Goal: Task Accomplishment & Management: Manage account settings

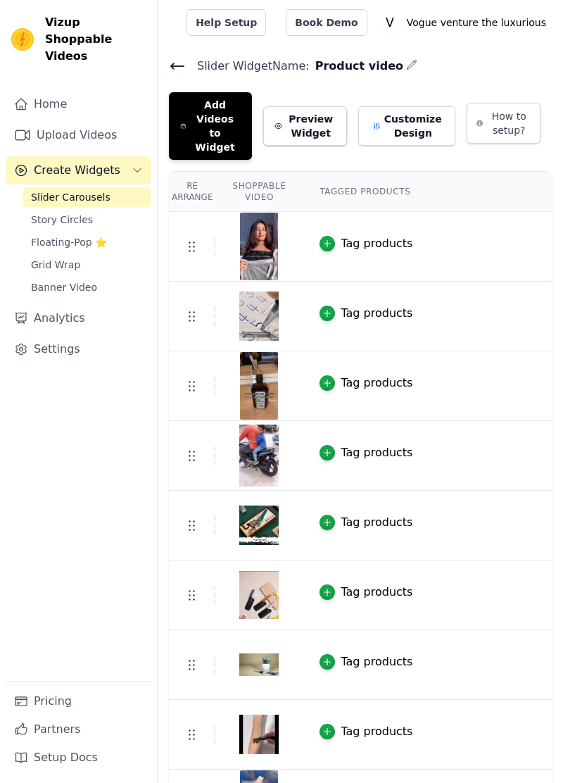
click at [221, 102] on button "Add Videos to Widget" at bounding box center [210, 126] width 83 height 68
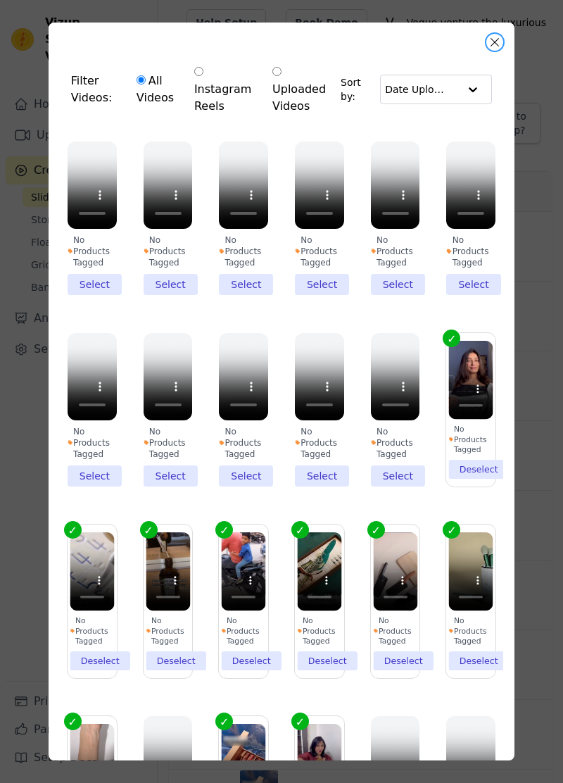
click at [495, 42] on button "Close modal" at bounding box center [495, 42] width 17 height 17
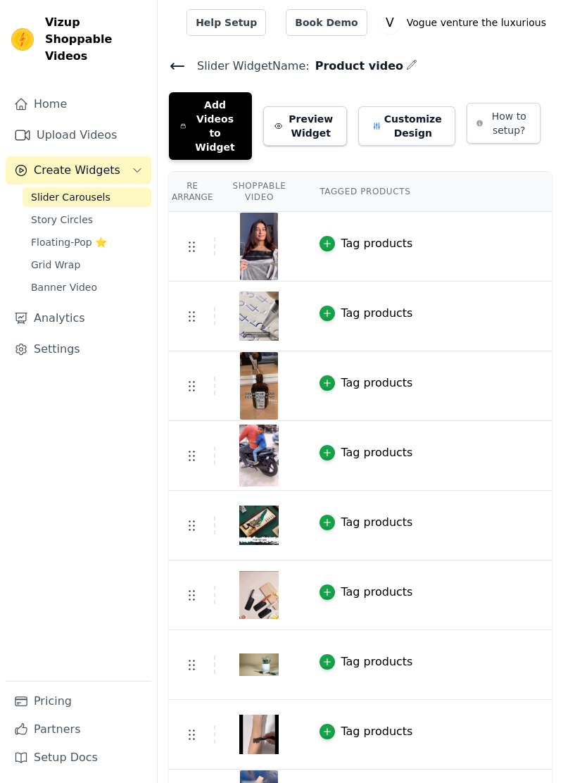
click at [183, 61] on icon at bounding box center [177, 66] width 17 height 17
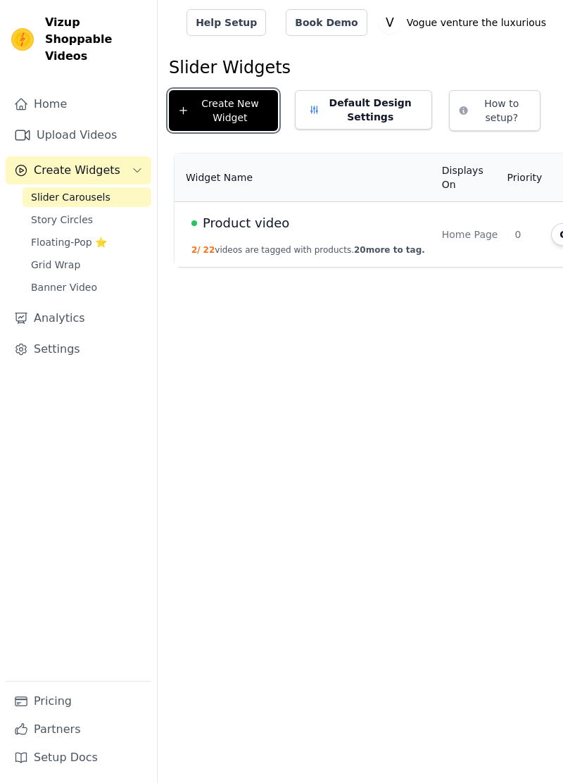
click at [256, 115] on button "Create New Widget" at bounding box center [223, 110] width 109 height 41
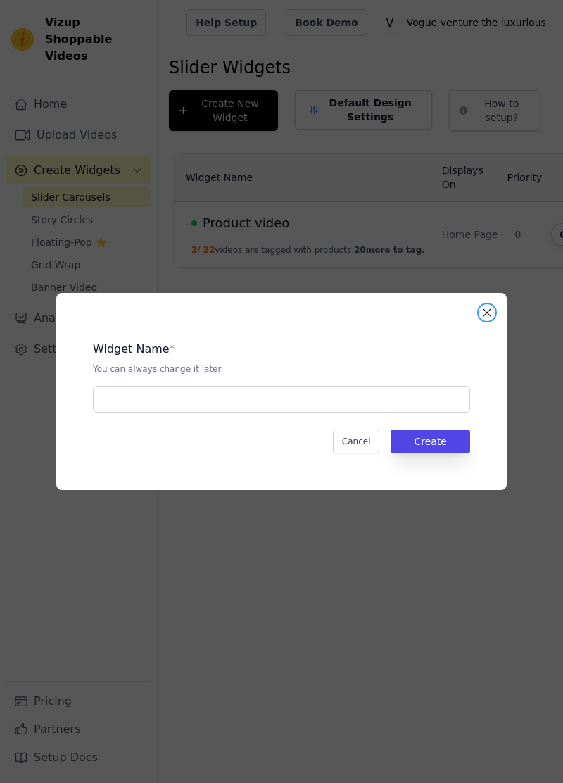
click at [487, 321] on button "Close modal" at bounding box center [487, 312] width 17 height 17
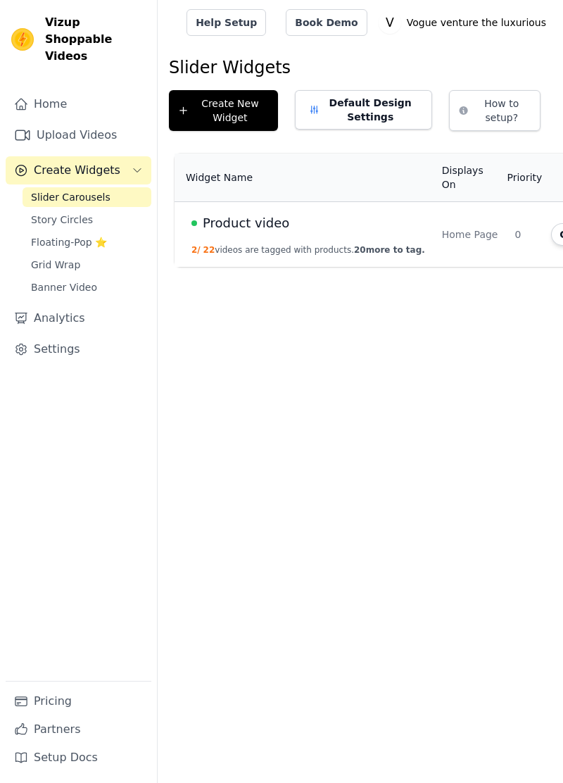
click at [94, 121] on link "Upload Videos" at bounding box center [79, 135] width 146 height 28
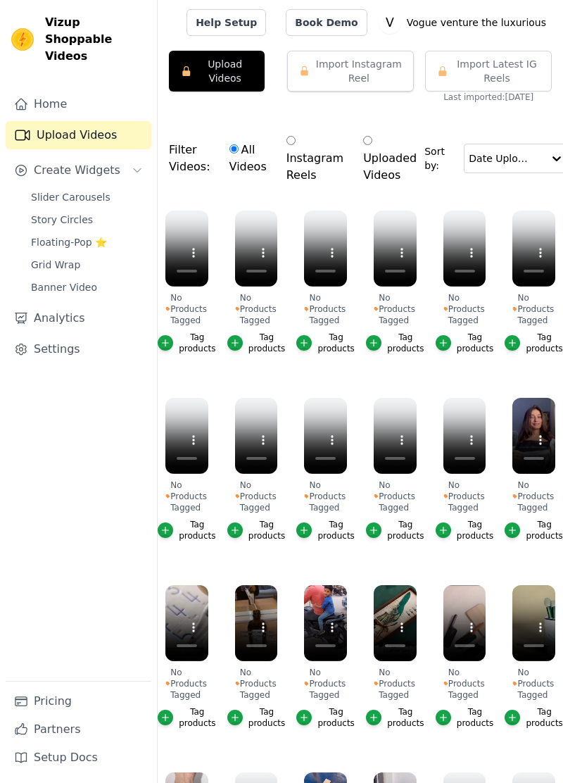
click at [242, 72] on button "Upload Videos" at bounding box center [217, 71] width 96 height 41
click at [236, 82] on button "Upload Videos" at bounding box center [217, 71] width 96 height 41
click at [254, 66] on button "Upload Videos" at bounding box center [217, 71] width 96 height 41
click at [224, 68] on button "Upload Videos" at bounding box center [217, 71] width 96 height 41
click at [234, 70] on button "Upload Videos" at bounding box center [217, 71] width 96 height 41
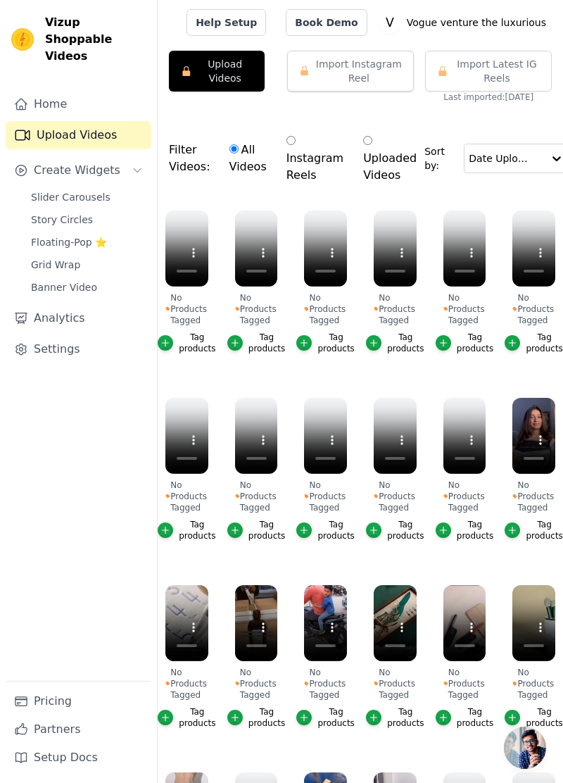
click at [297, 155] on label "Instagram Reels" at bounding box center [315, 158] width 58 height 52
click at [296, 145] on input "Instagram Reels" at bounding box center [291, 140] width 9 height 9
radio input "true"
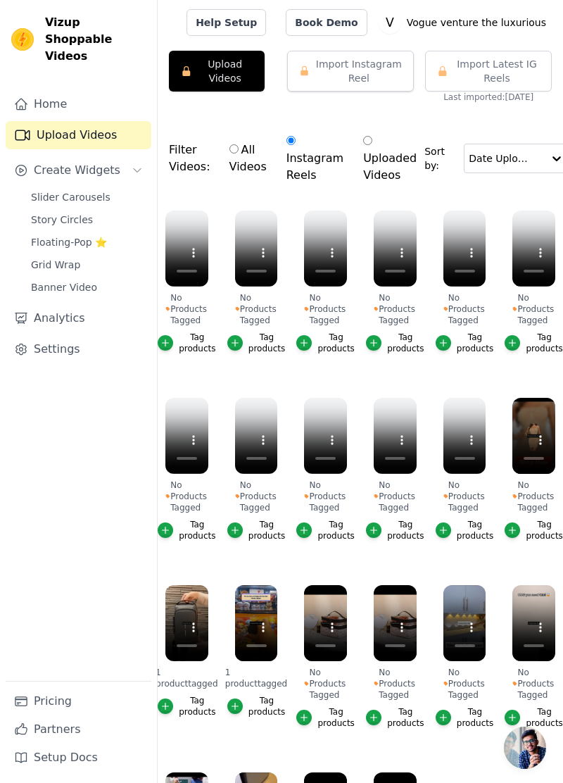
click at [231, 65] on button "Upload Videos" at bounding box center [217, 71] width 96 height 41
click at [200, 66] on button "Upload Videos" at bounding box center [217, 71] width 96 height 41
click at [100, 187] on link "Slider Carousels" at bounding box center [87, 197] width 129 height 20
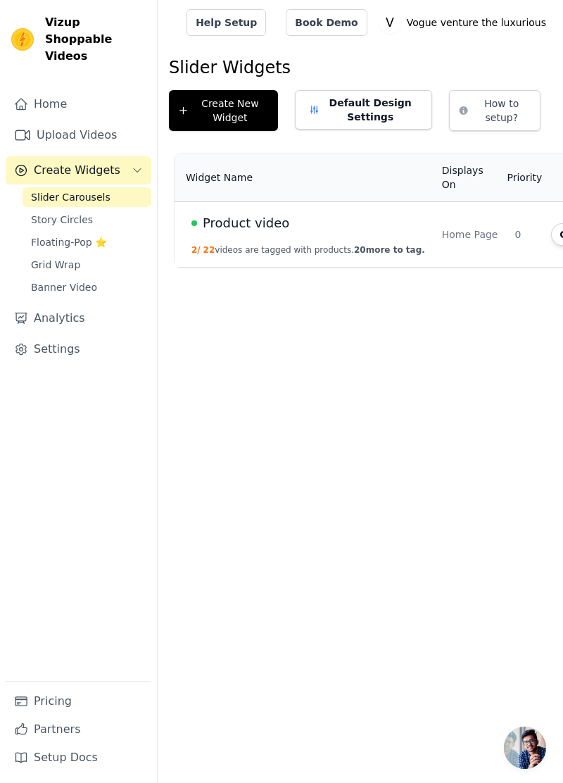
click at [103, 187] on link "Slider Carousels" at bounding box center [87, 197] width 129 height 20
click at [105, 162] on span "Create Widgets" at bounding box center [77, 170] width 87 height 17
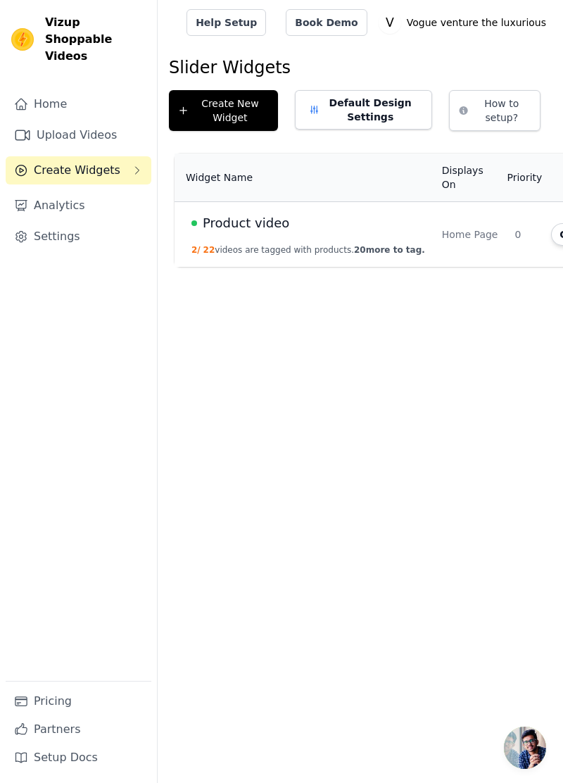
click at [101, 121] on link "Upload Videos" at bounding box center [79, 135] width 146 height 28
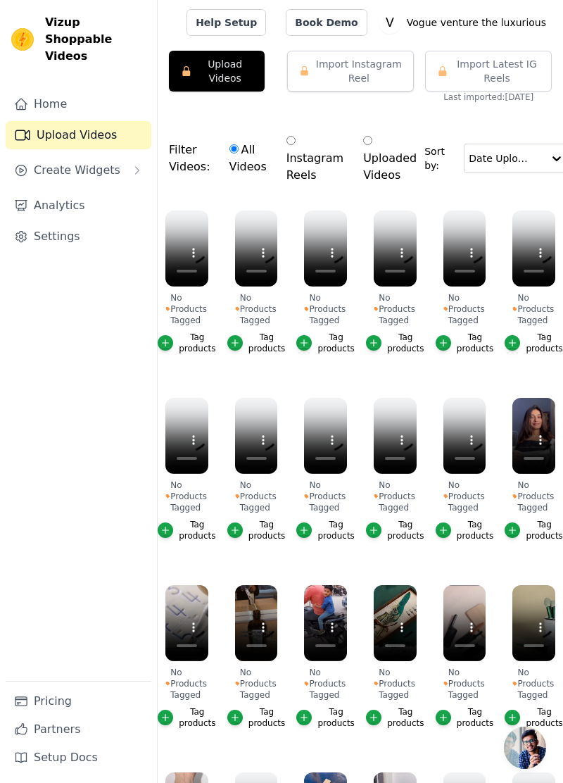
click at [214, 82] on button "Upload Videos" at bounding box center [217, 71] width 96 height 41
click at [211, 71] on button "Upload Videos" at bounding box center [217, 71] width 96 height 41
click at [202, 75] on button "Upload Videos" at bounding box center [217, 71] width 96 height 41
click at [185, 87] on button "Upload Videos" at bounding box center [217, 71] width 96 height 41
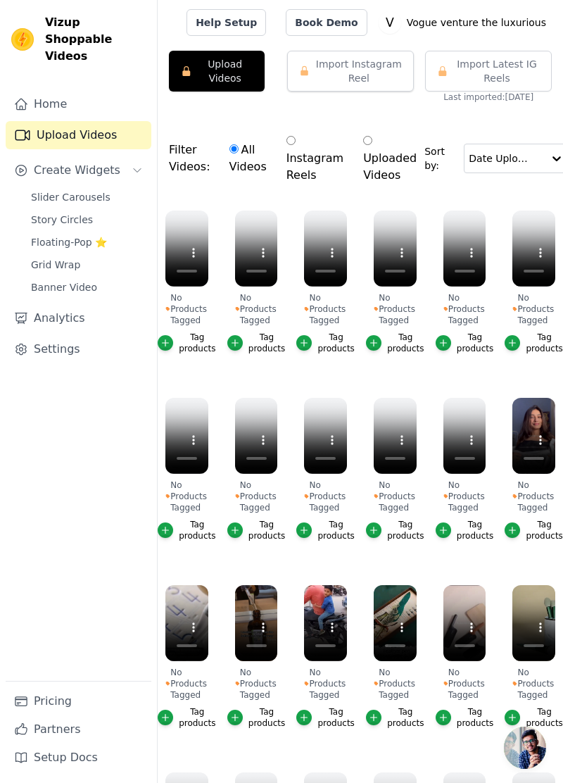
click at [226, 53] on button "Upload Videos" at bounding box center [217, 71] width 96 height 41
click at [232, 66] on button "Upload Videos" at bounding box center [217, 71] width 96 height 41
click at [232, 72] on button "Upload Videos" at bounding box center [217, 71] width 96 height 41
click at [58, 337] on link "Settings" at bounding box center [79, 349] width 146 height 28
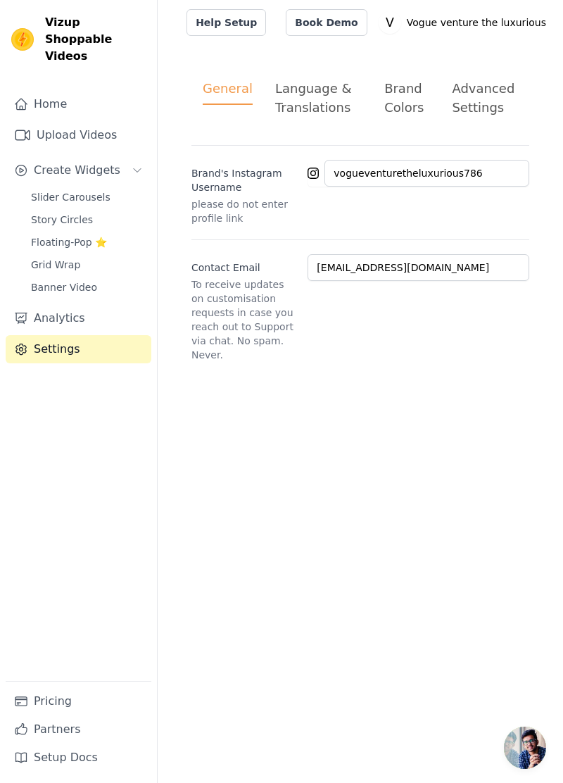
click at [76, 121] on link "Upload Videos" at bounding box center [79, 135] width 146 height 28
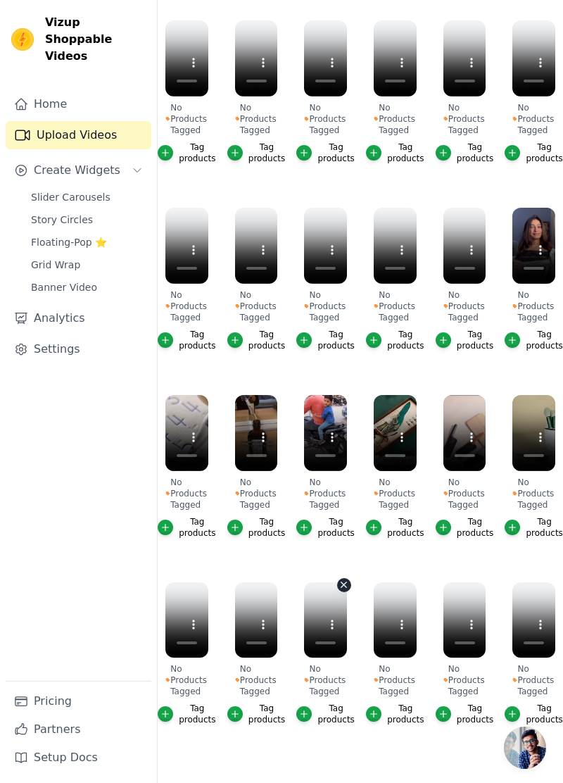
click at [347, 582] on icon "button" at bounding box center [344, 585] width 11 height 11
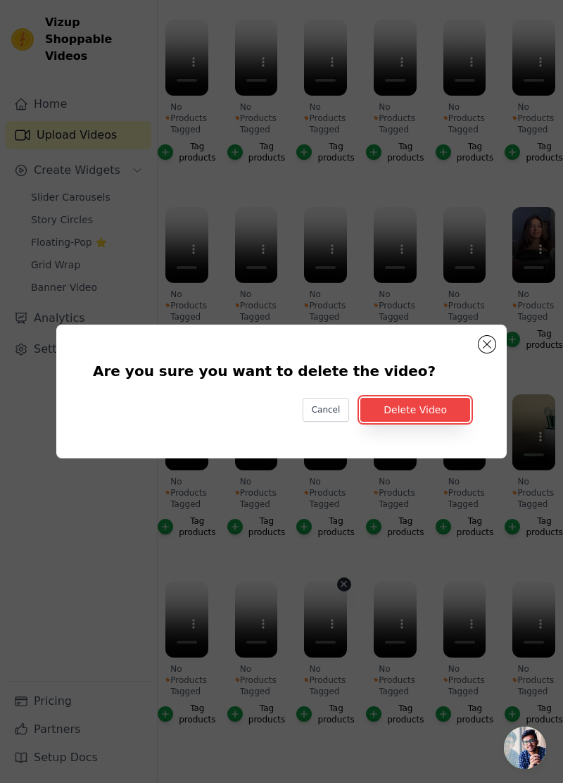
click at [451, 422] on button "Delete Video" at bounding box center [416, 410] width 110 height 24
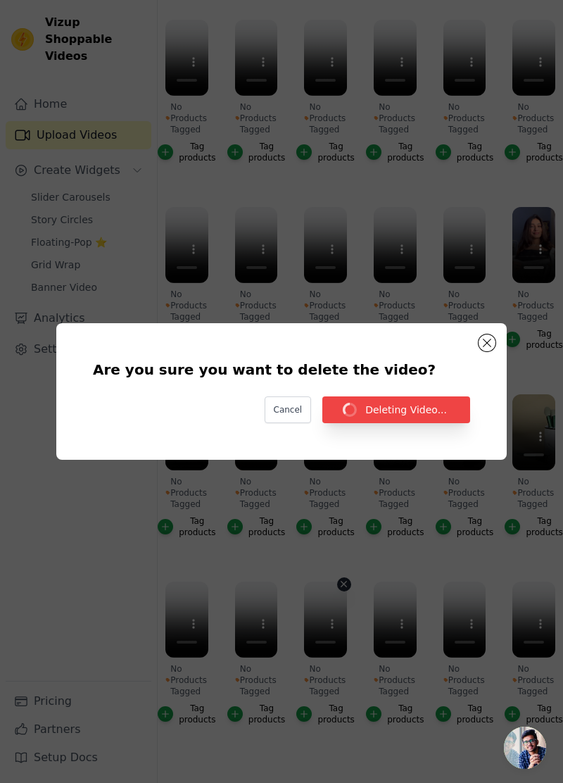
scroll to position [190, 0]
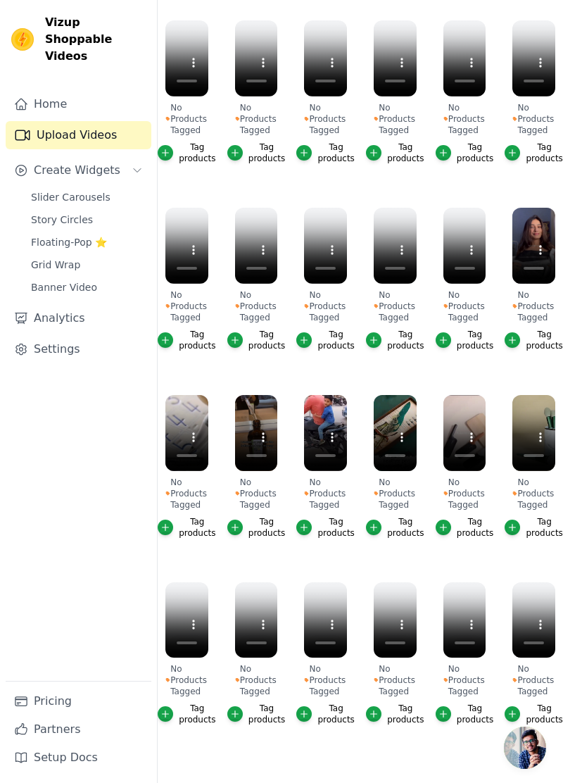
click at [461, 556] on ul "No Products Tagged Tag products No Products Tagged Tag products No Products Tag…" at bounding box center [361, 382] width 406 height 738
click at [417, 585] on icon "button" at bounding box center [414, 585] width 11 height 11
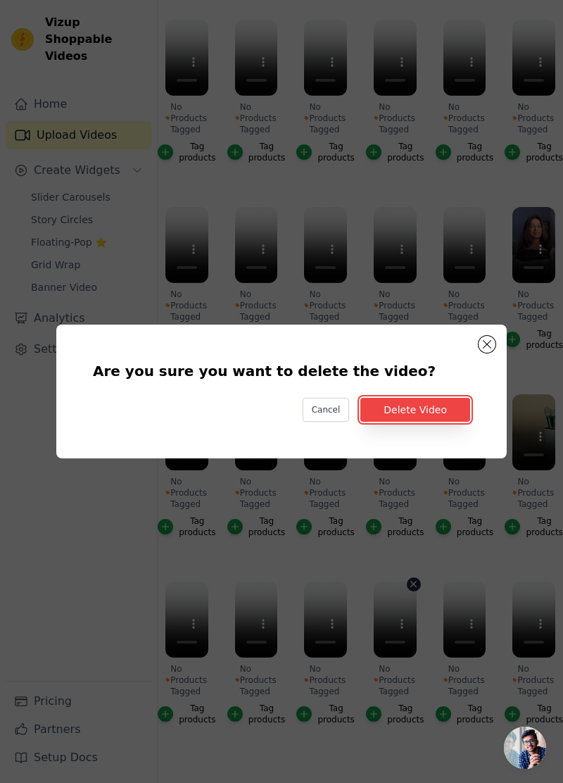
click at [461, 422] on button "Delete Video" at bounding box center [416, 410] width 110 height 24
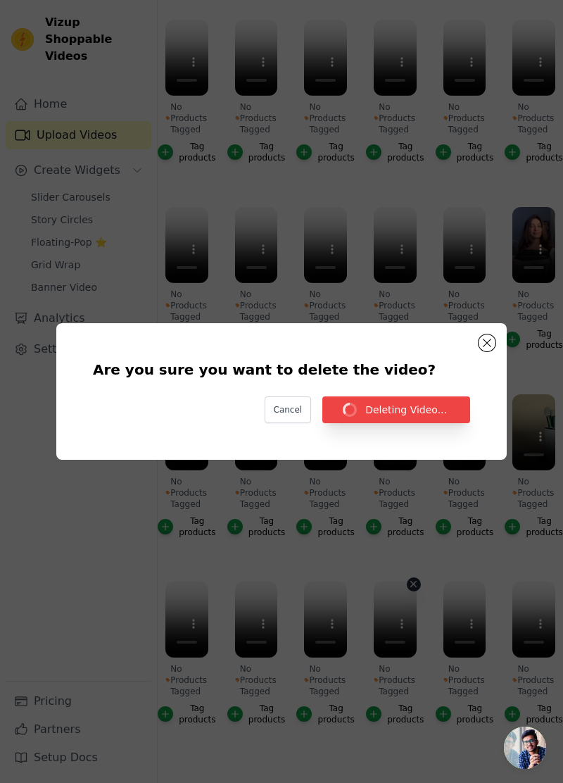
scroll to position [190, 0]
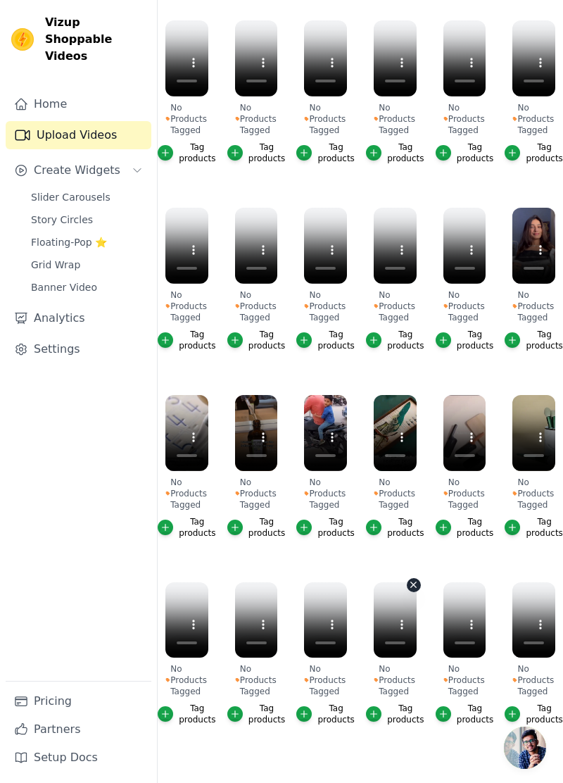
click at [414, 583] on icon "button" at bounding box center [414, 585] width 11 height 11
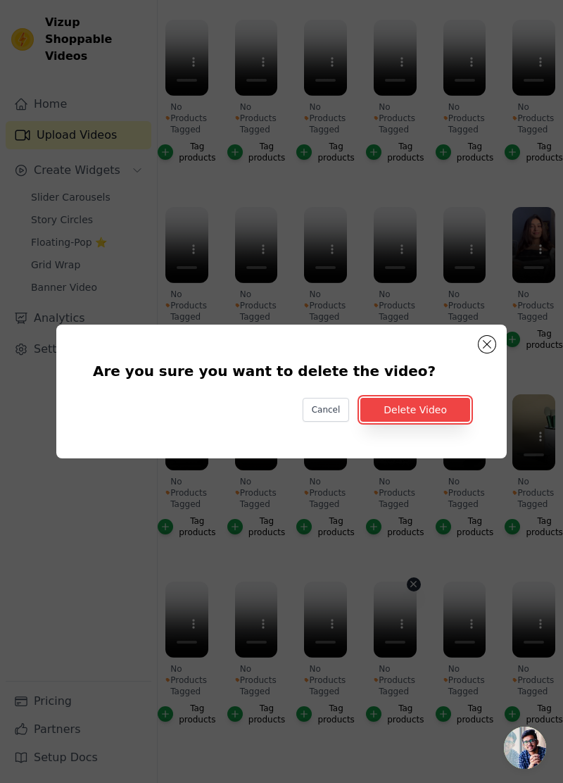
click at [447, 422] on button "Delete Video" at bounding box center [416, 410] width 110 height 24
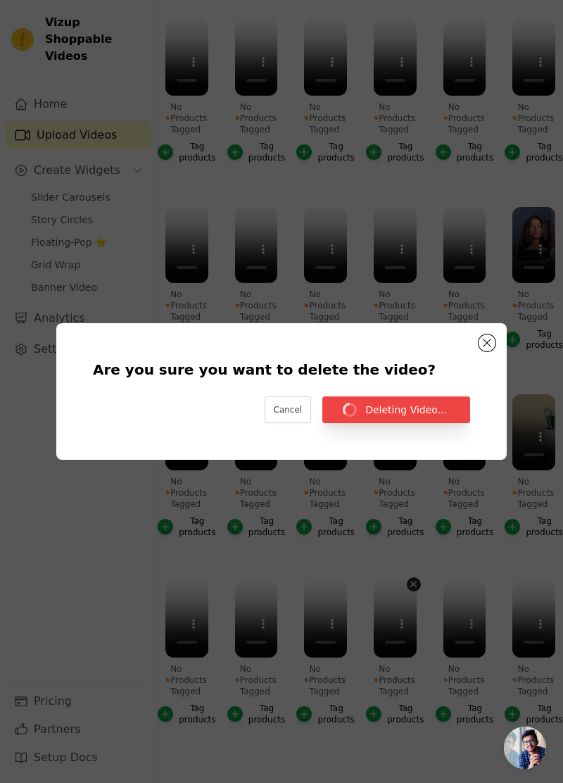
scroll to position [190, 0]
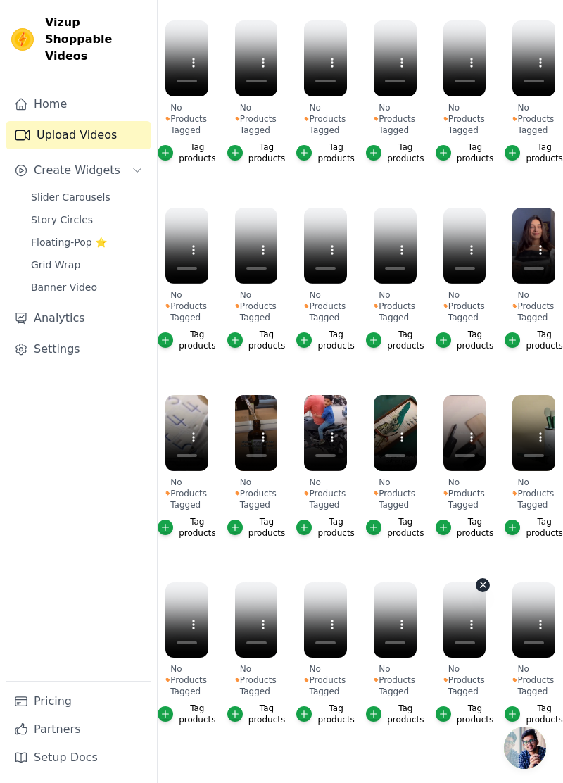
click at [484, 585] on icon "button" at bounding box center [484, 585] width 6 height 6
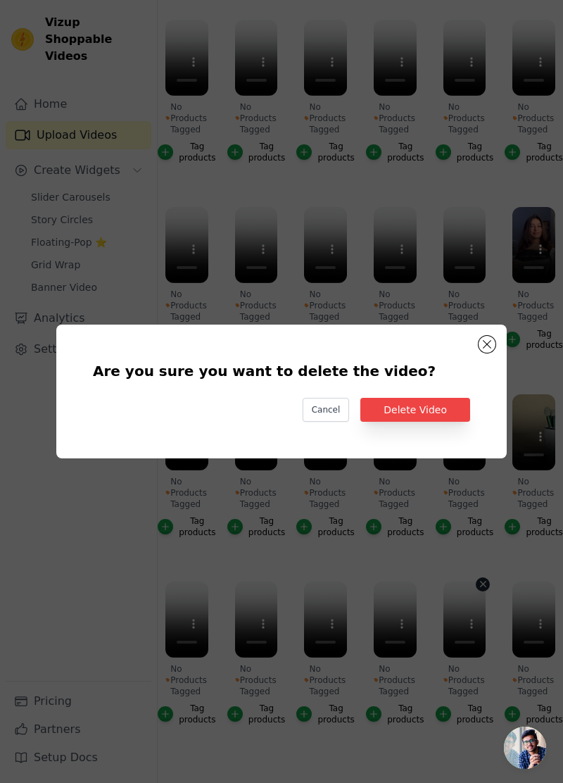
scroll to position [0, 0]
click at [452, 422] on button "Delete Video" at bounding box center [416, 410] width 110 height 24
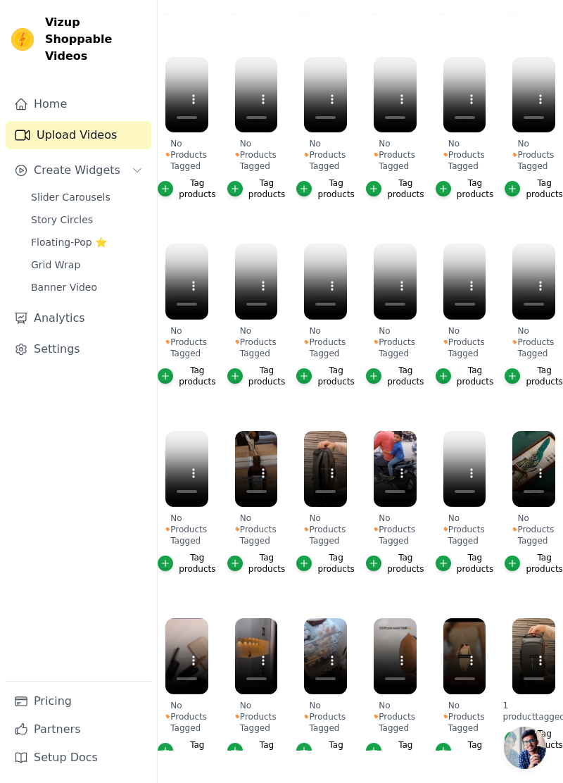
scroll to position [527, 0]
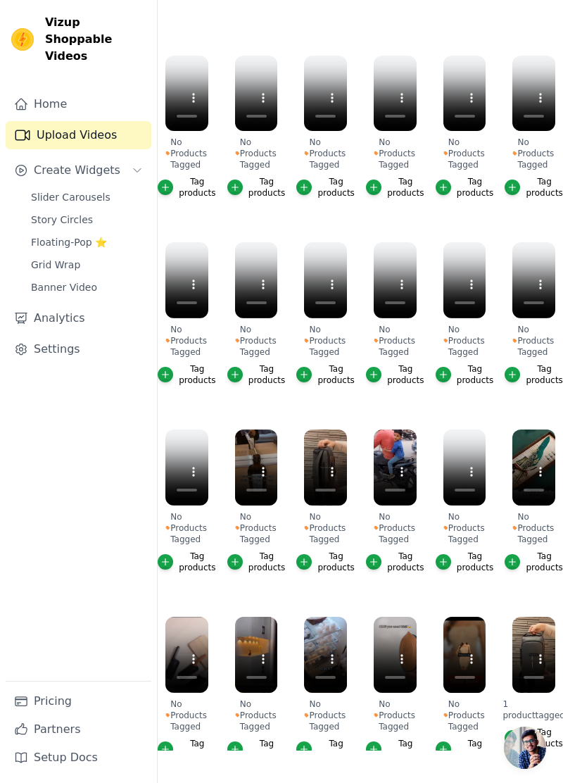
click at [423, 224] on ul "No Products Tagged Tag products No Products Tagged Tag products No Products Tag…" at bounding box center [361, 382] width 406 height 738
click at [396, 227] on ul "No Products Tagged Tag products No Products Tagged Tag products No Products Tag…" at bounding box center [361, 382] width 406 height 738
click at [351, 242] on button "No Products Tagged Tag products" at bounding box center [344, 245] width 14 height 14
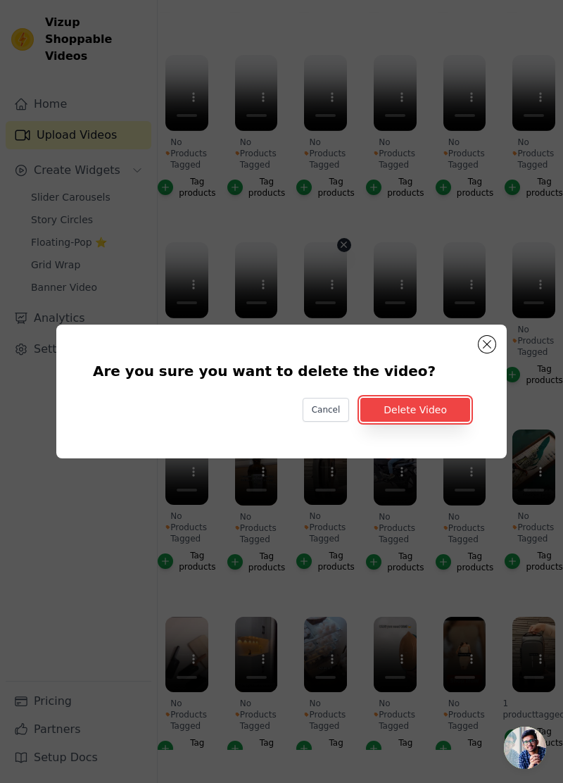
click at [449, 422] on button "Delete Video" at bounding box center [416, 410] width 110 height 24
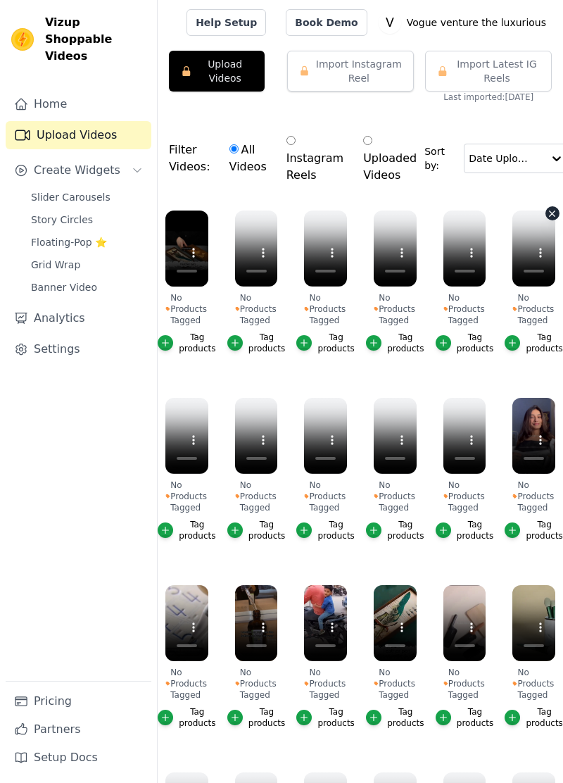
click at [549, 179] on div "Filter Videos: All Videos Instagram Reels Uploaded Videos Sort by: Date Uploaded" at bounding box center [361, 158] width 406 height 89
click at [530, 185] on div "Filter Videos: All Videos Instagram Reels Uploaded Videos Sort by: Date Uploaded" at bounding box center [361, 158] width 406 height 89
click at [110, 409] on div "Home Upload Videos Create Widgets Slider Carousels Story Circles Floating-Pop ⭐…" at bounding box center [79, 385] width 146 height 591
click at [167, 342] on icon "button" at bounding box center [166, 342] width 6 height 6
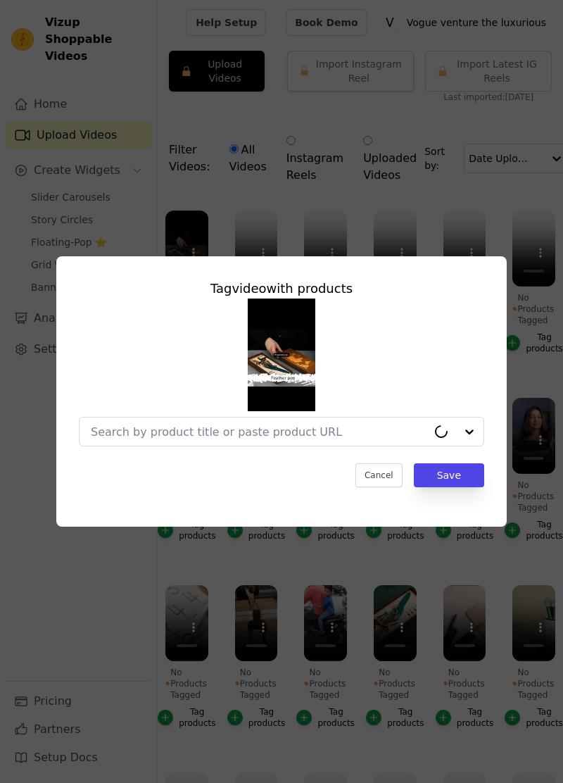
click at [107, 605] on div "Tag video with products Cancel Save" at bounding box center [281, 391] width 563 height 783
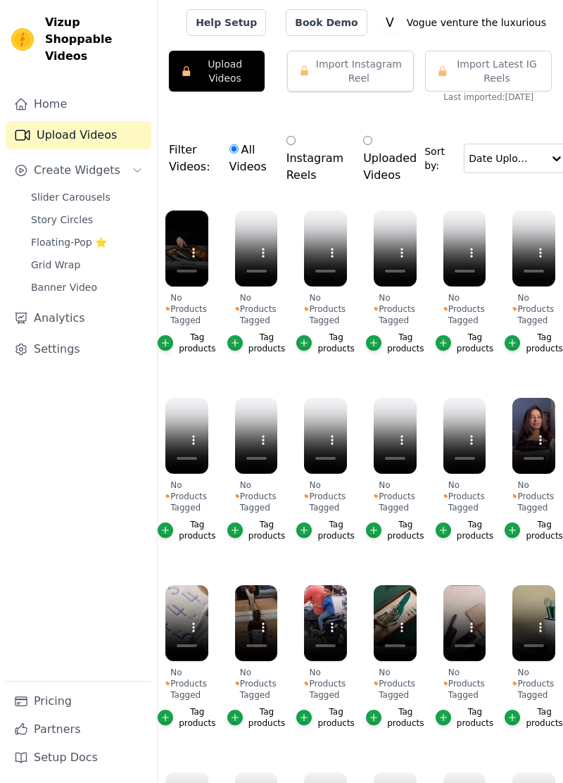
click at [551, 152] on div "Date Uploaded" at bounding box center [520, 159] width 112 height 30
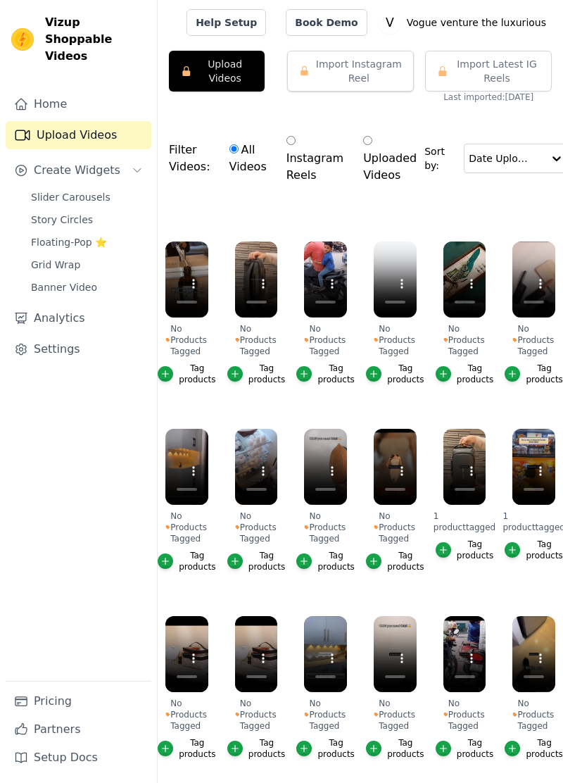
scroll to position [190, 0]
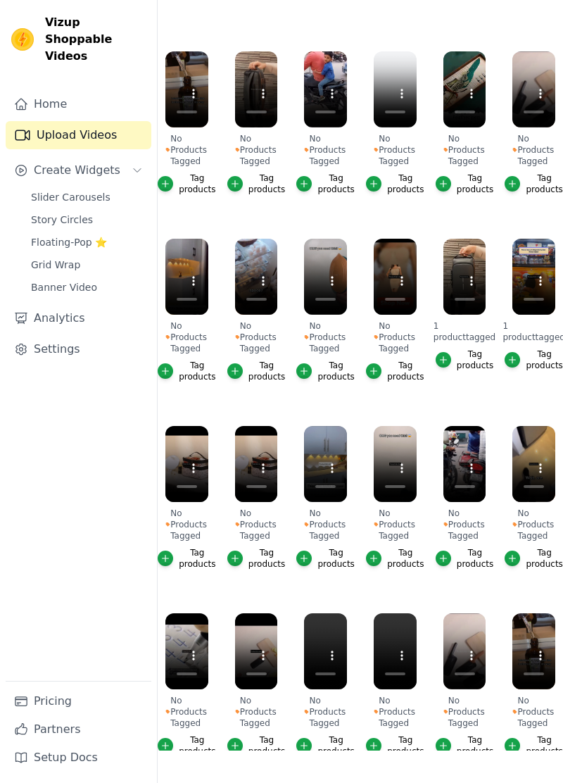
click at [416, 751] on ul "No Products Tagged Tag products No Products Tagged Tag products No Products Tag…" at bounding box center [361, 382] width 406 height 738
click at [414, 616] on icon "button" at bounding box center [414, 616] width 11 height 11
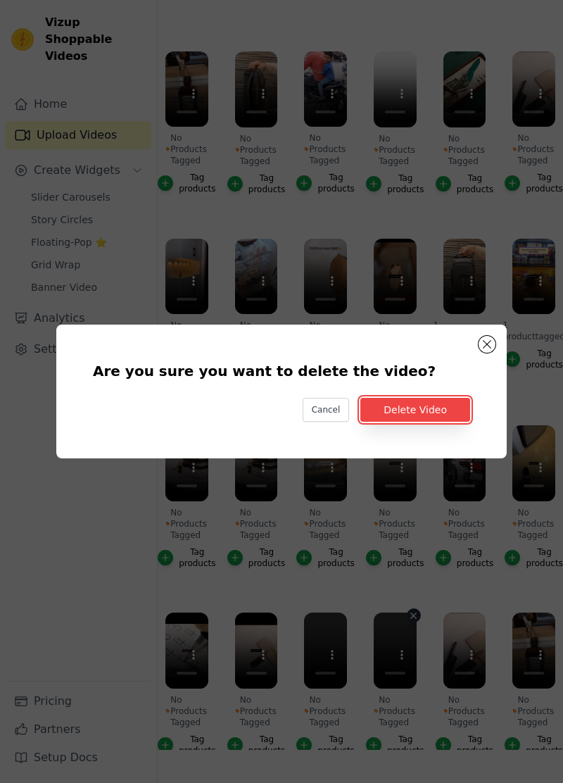
click at [461, 422] on button "Delete Video" at bounding box center [416, 410] width 110 height 24
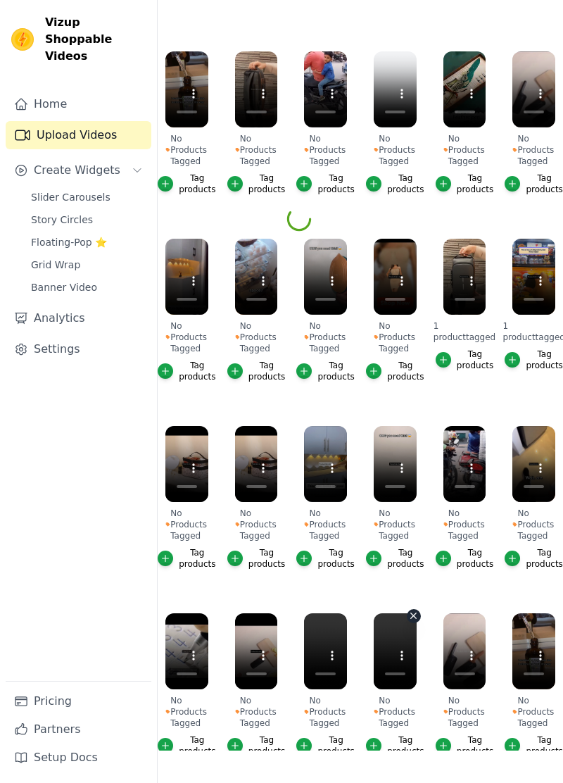
scroll to position [883, 0]
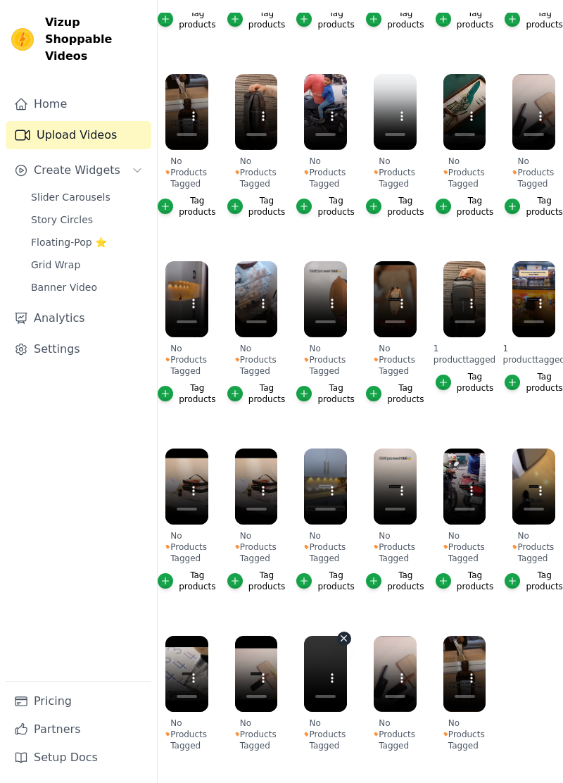
click at [346, 641] on icon "button" at bounding box center [345, 639] width 6 height 6
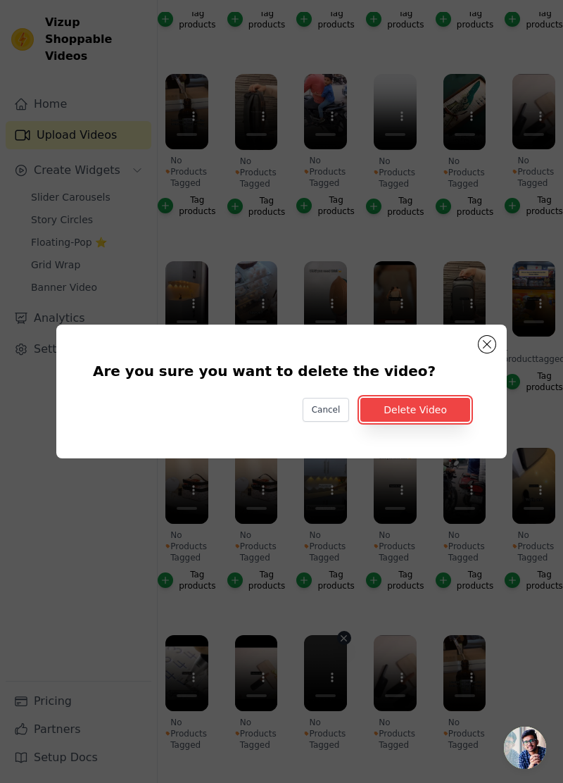
click at [456, 422] on button "Delete Video" at bounding box center [416, 410] width 110 height 24
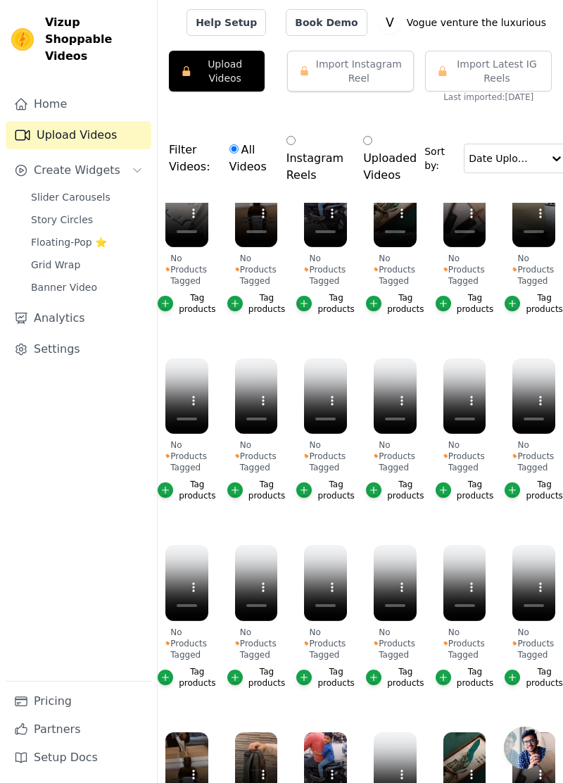
scroll to position [883, 0]
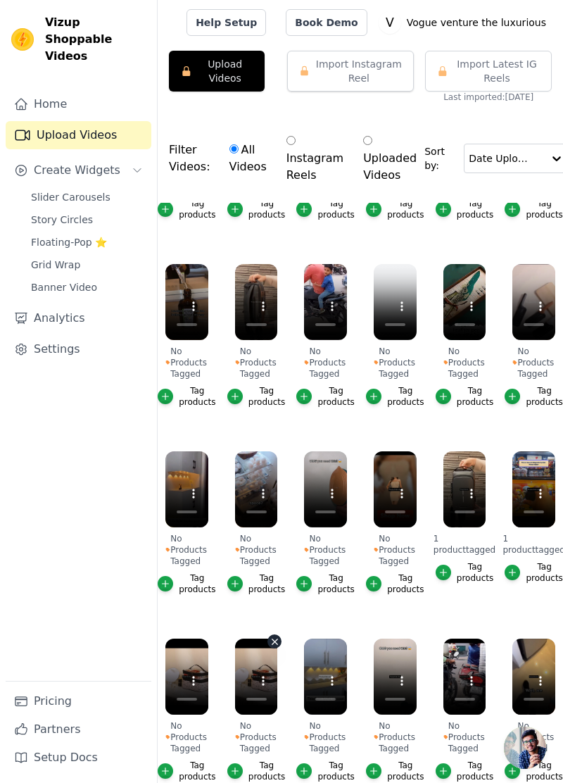
click at [275, 637] on icon "button" at bounding box center [275, 642] width 11 height 11
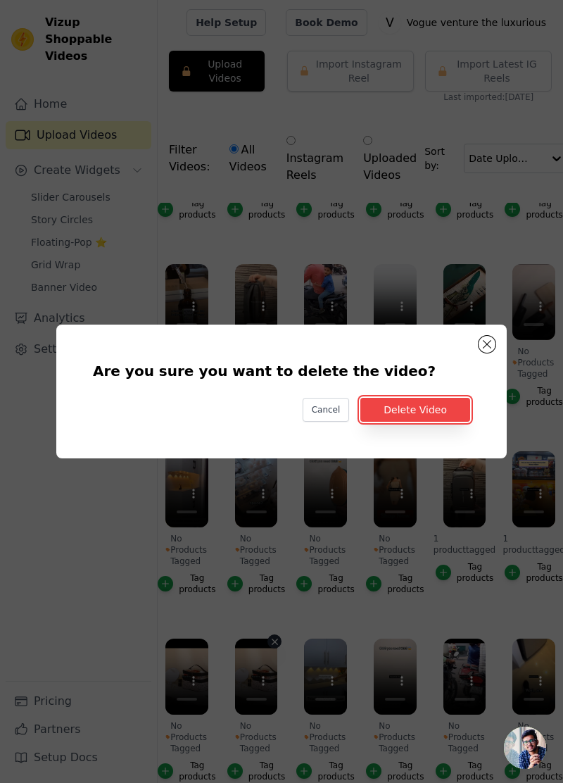
click at [447, 422] on button "Delete Video" at bounding box center [416, 410] width 110 height 24
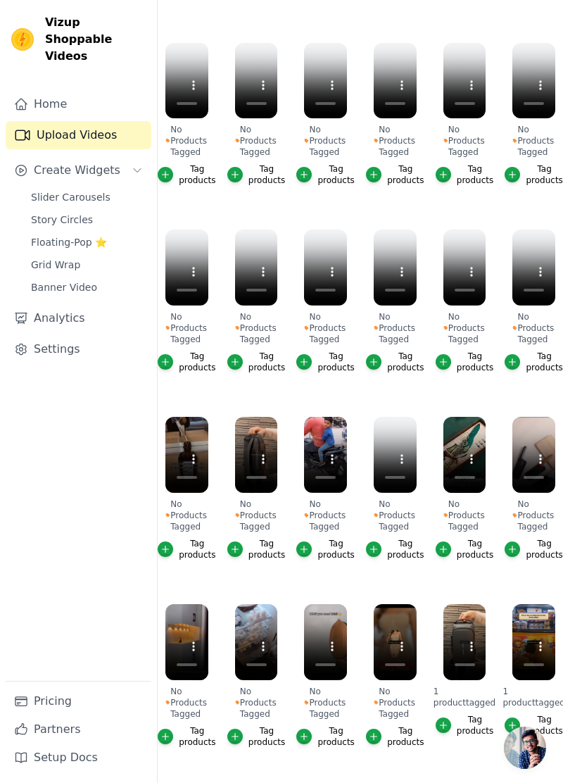
scroll to position [530, 0]
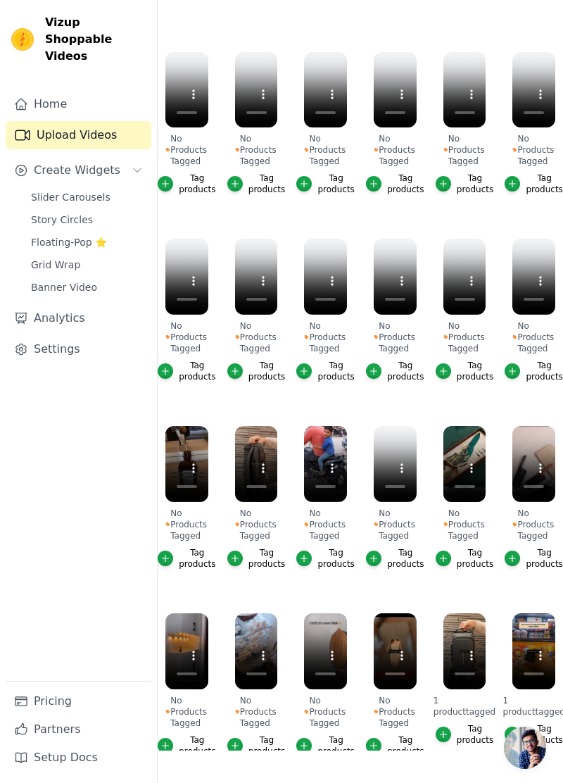
click at [356, 330] on ul "No Products Tagged Tag products No Products Tagged Tag products No Products Tag…" at bounding box center [361, 382] width 406 height 738
click at [417, 237] on icon "button" at bounding box center [414, 242] width 11 height 11
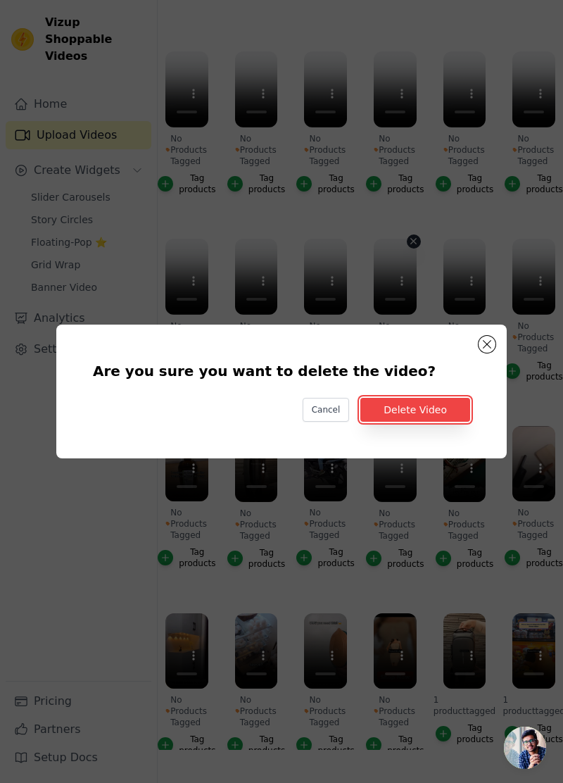
click at [421, 422] on button "Delete Video" at bounding box center [416, 410] width 110 height 24
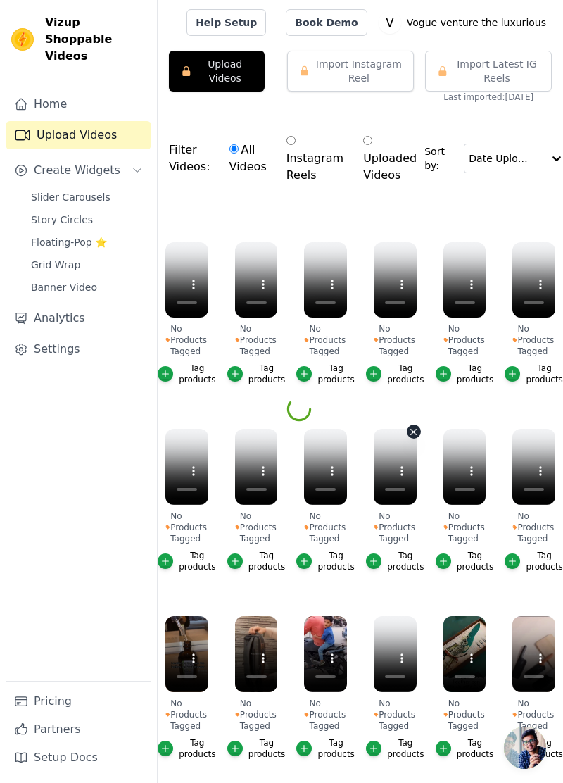
scroll to position [190, 0]
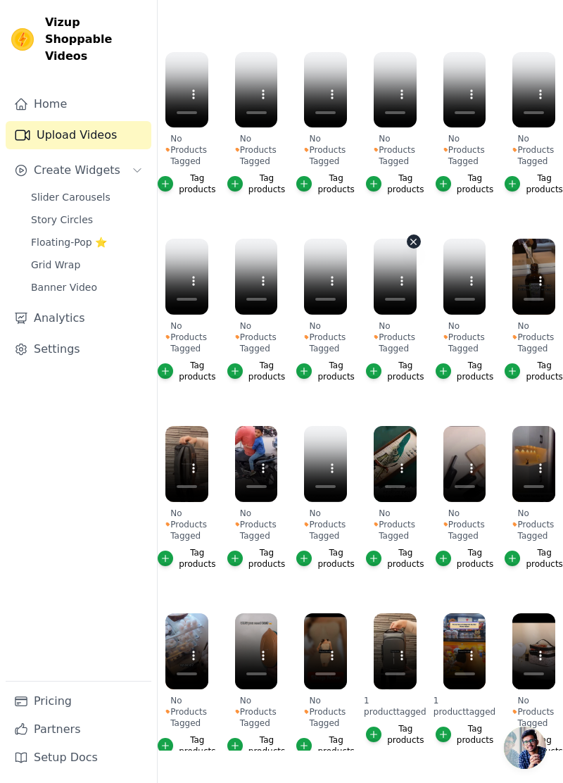
click at [414, 240] on icon "button" at bounding box center [414, 242] width 6 height 6
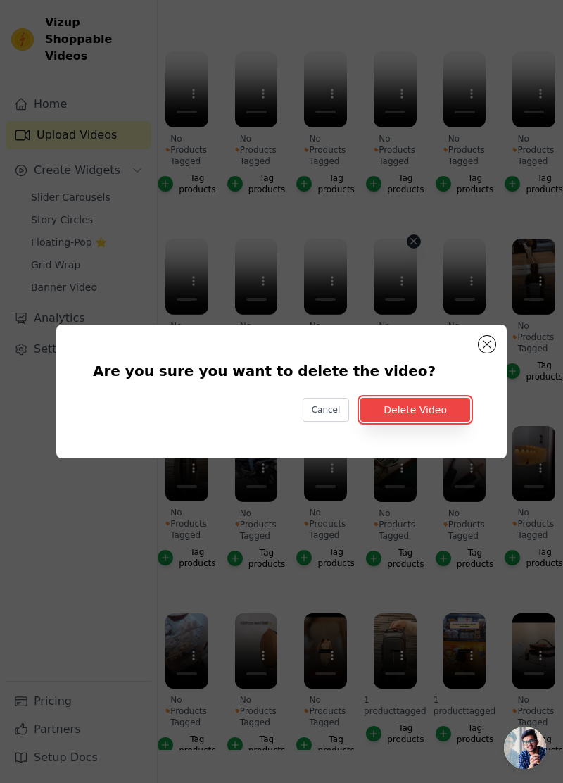
click at [423, 422] on button "Delete Video" at bounding box center [416, 410] width 110 height 24
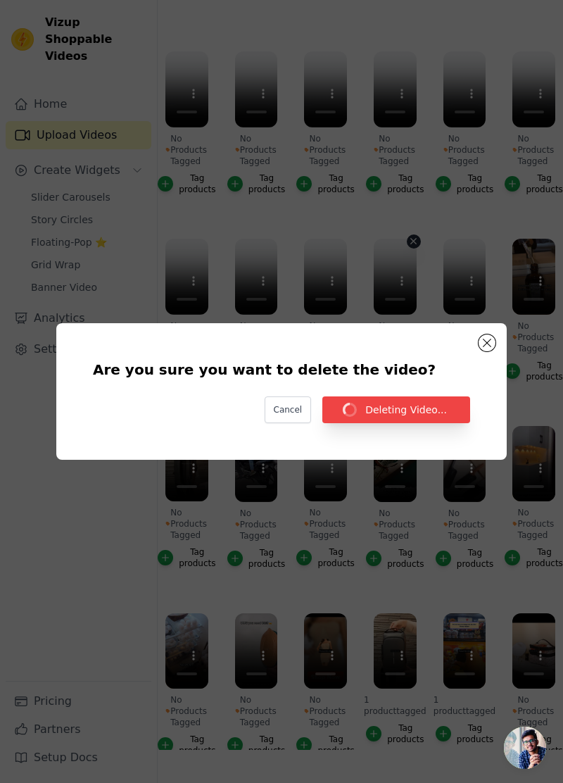
scroll to position [190, 0]
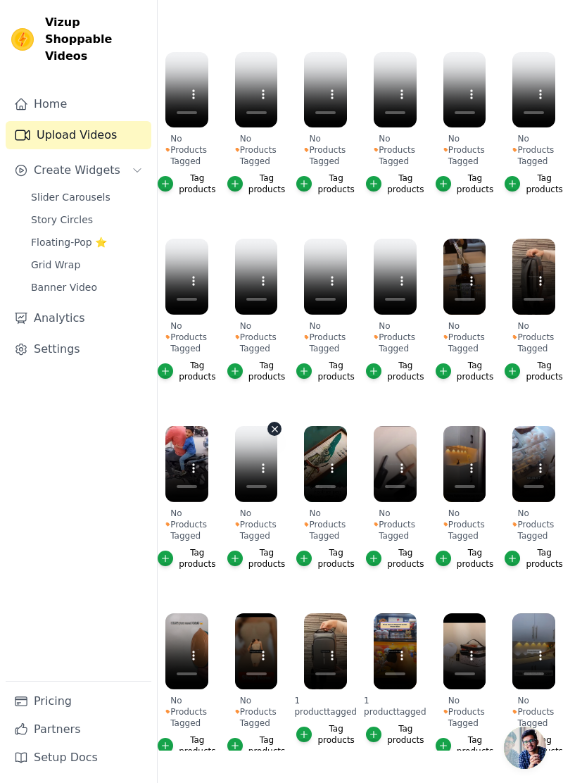
click at [275, 428] on icon "button" at bounding box center [276, 430] width 6 height 6
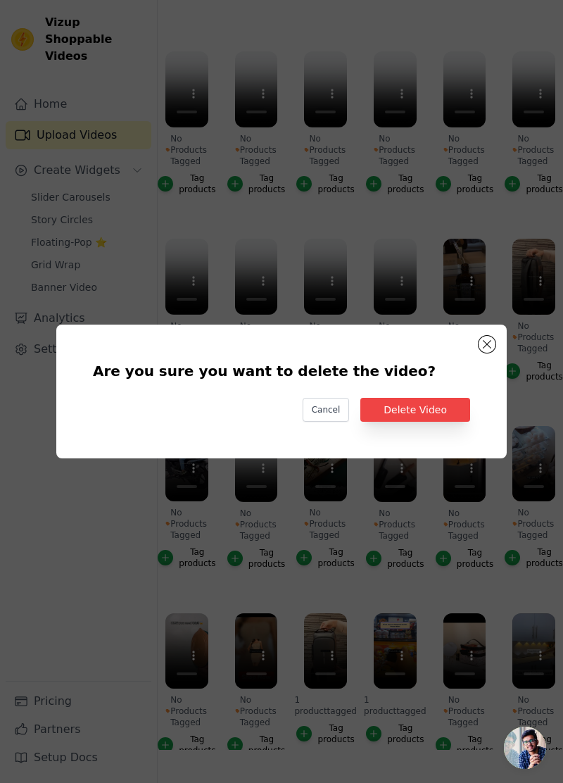
scroll to position [0, 0]
click at [397, 422] on button "Delete Video" at bounding box center [416, 410] width 110 height 24
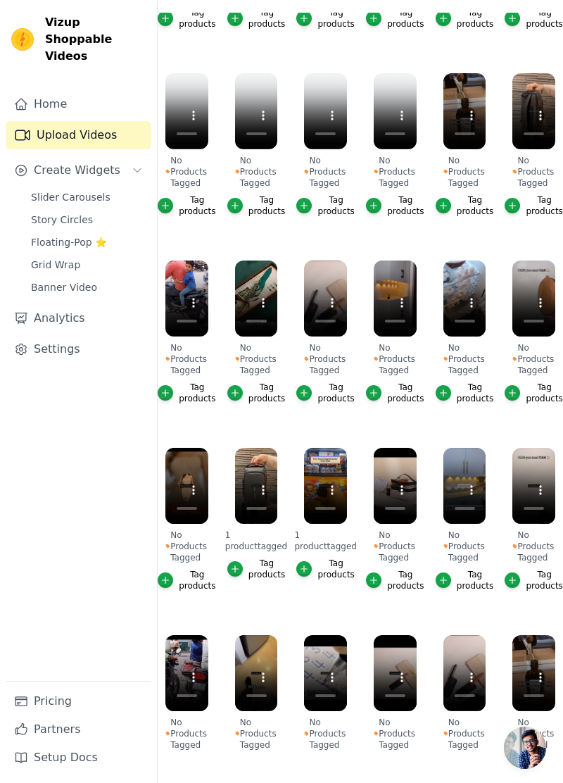
scroll to position [717, 0]
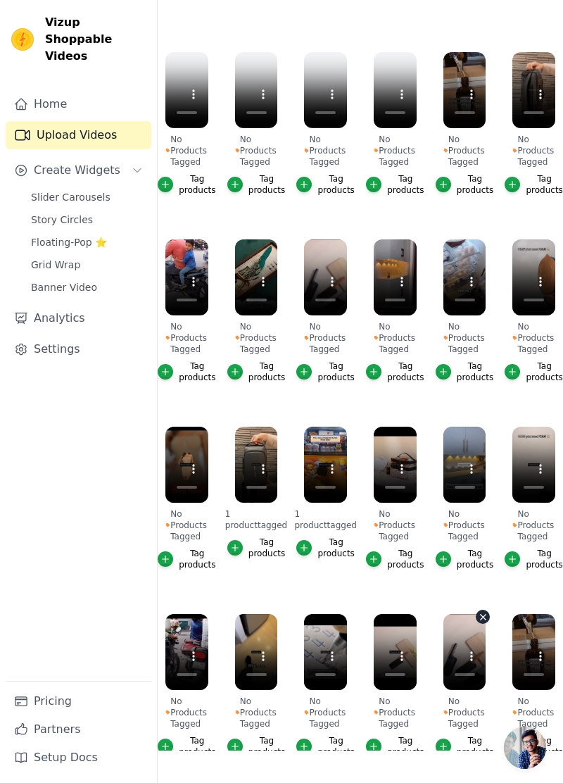
click at [483, 612] on icon "button" at bounding box center [483, 617] width 11 height 11
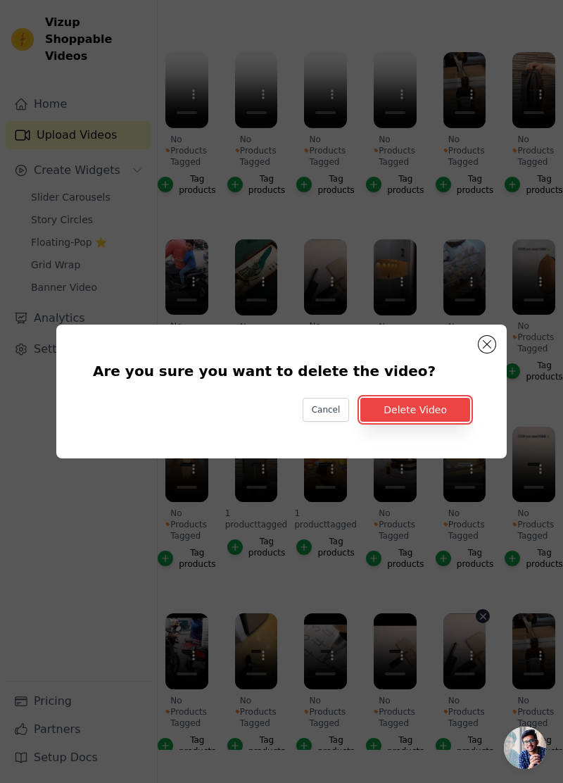
click at [442, 422] on button "Delete Video" at bounding box center [416, 410] width 110 height 24
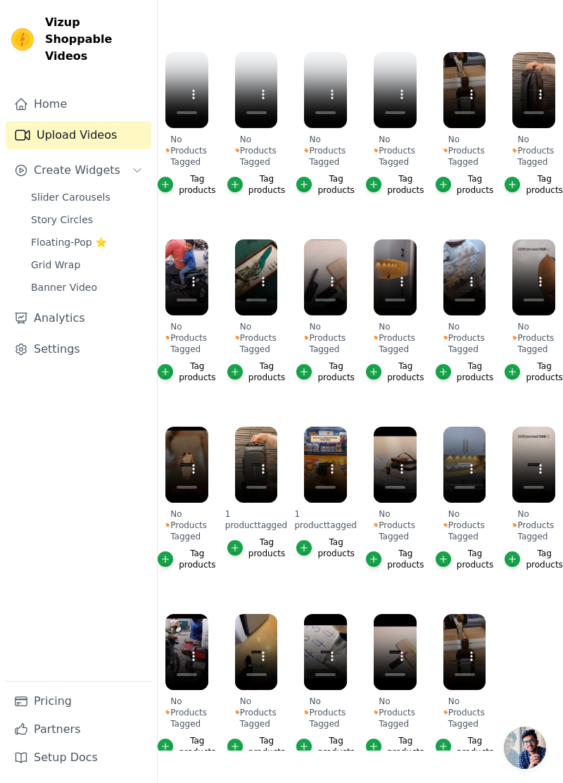
scroll to position [694, 0]
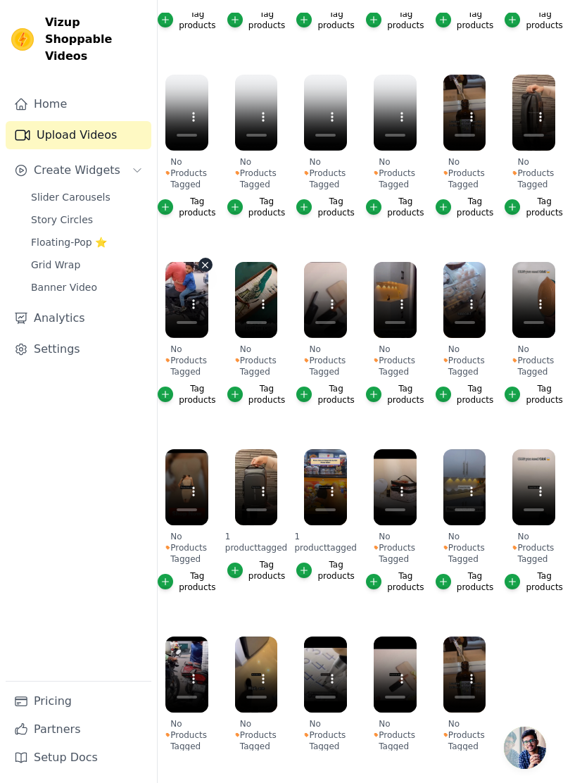
click at [208, 260] on icon "button" at bounding box center [205, 265] width 11 height 11
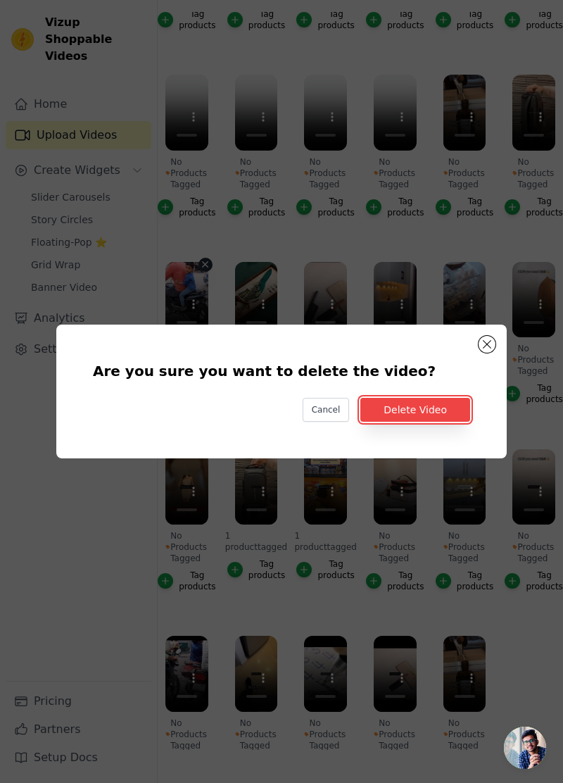
click at [452, 422] on button "Delete Video" at bounding box center [416, 410] width 110 height 24
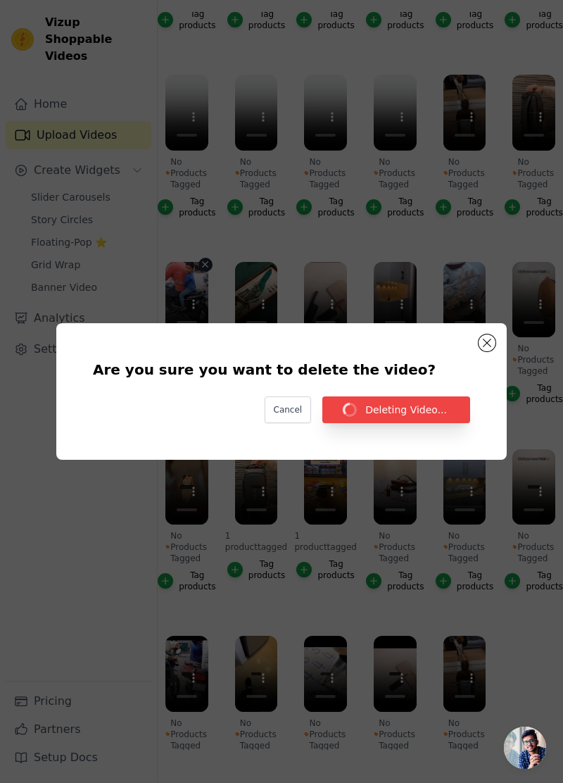
scroll to position [190, 0]
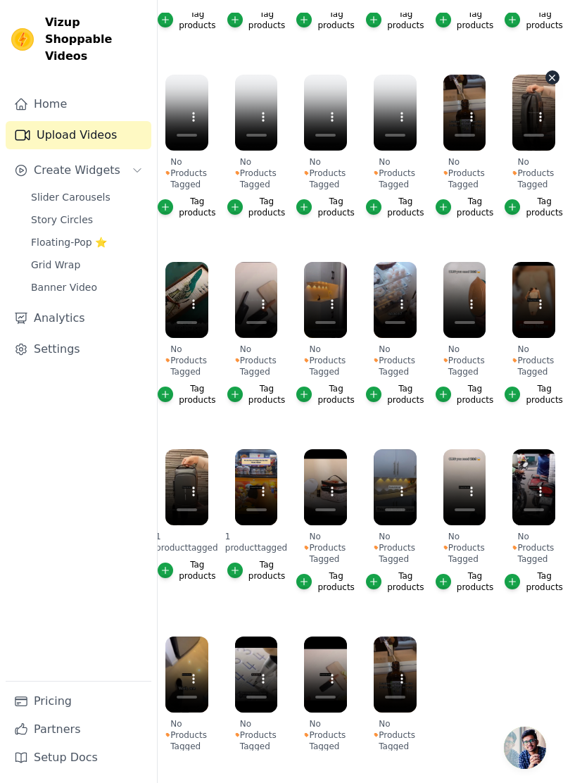
click at [552, 74] on icon "button" at bounding box center [552, 78] width 11 height 11
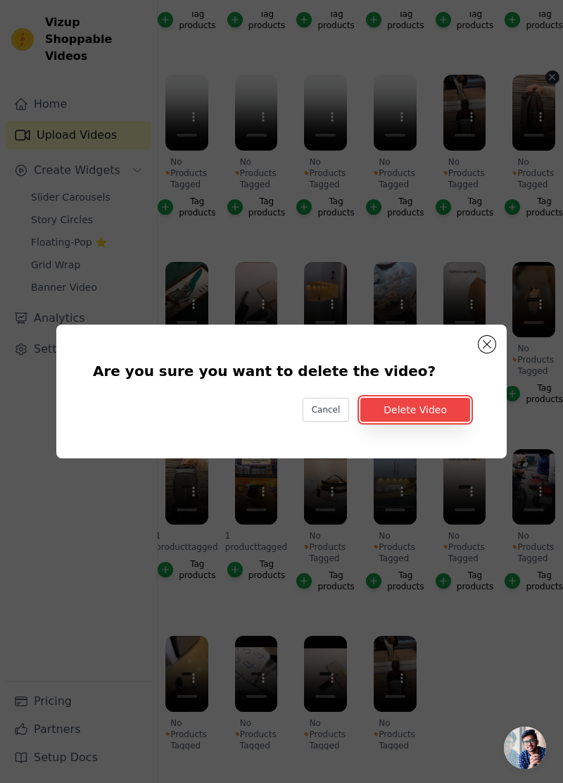
click at [449, 422] on button "Delete Video" at bounding box center [416, 410] width 110 height 24
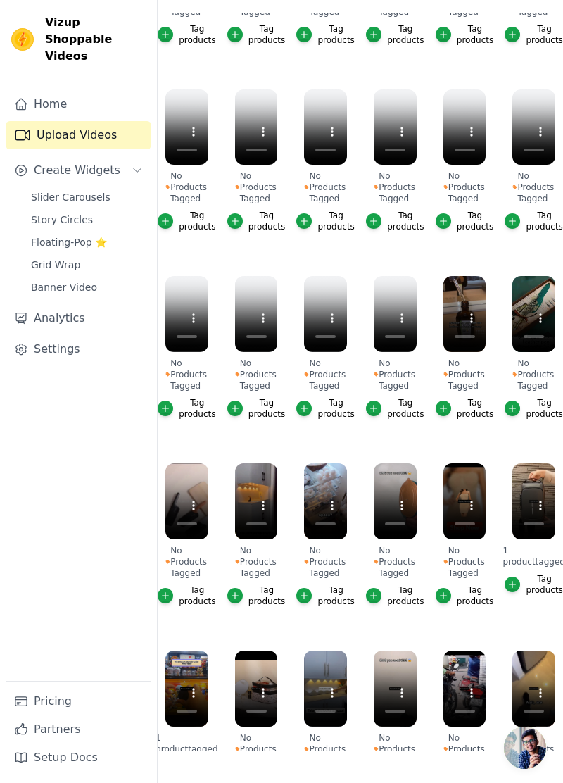
scroll to position [491, 0]
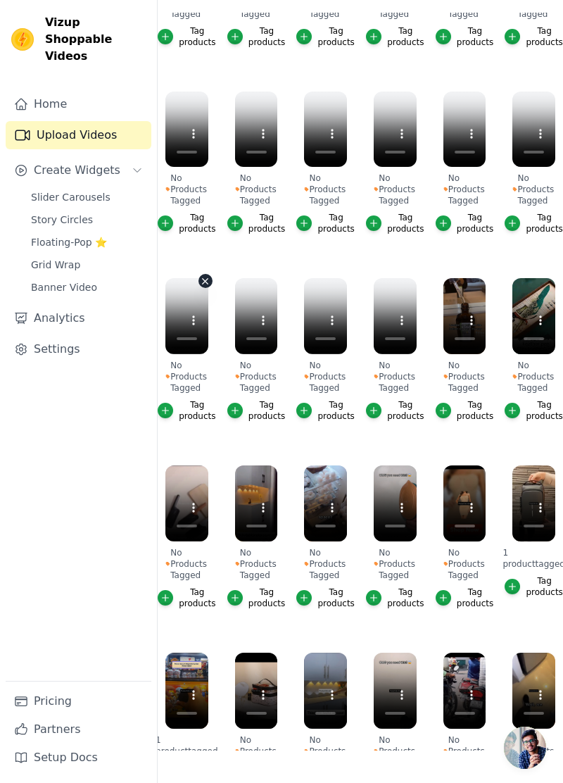
click at [208, 276] on icon "button" at bounding box center [205, 281] width 11 height 11
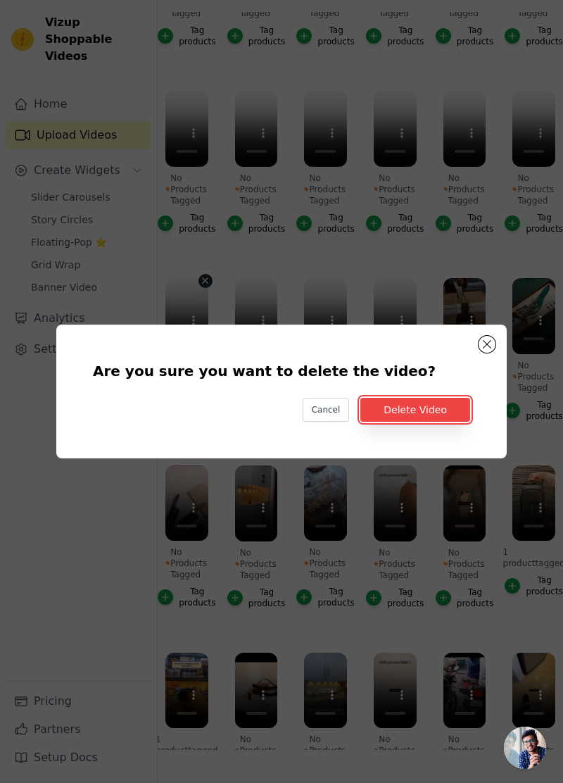
click at [442, 422] on button "Delete Video" at bounding box center [416, 410] width 110 height 24
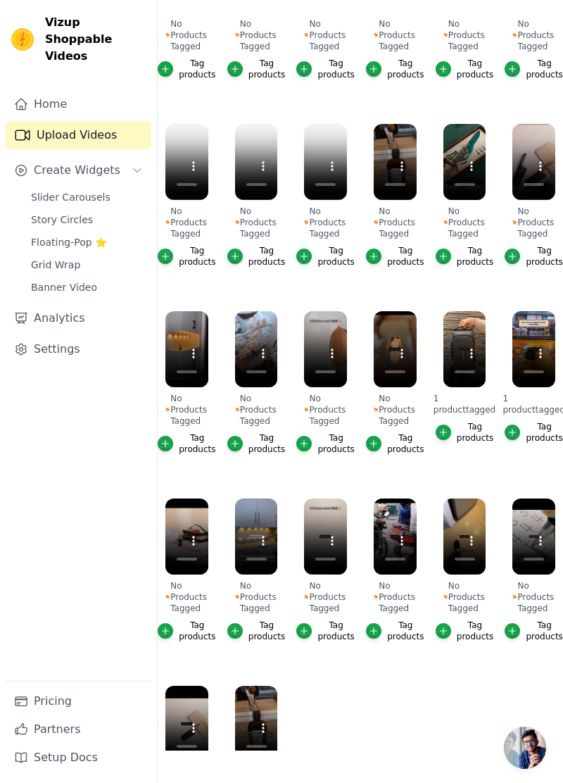
scroll to position [645, 0]
click at [282, 685] on div "No Products Tagged Tag products" at bounding box center [257, 760] width 58 height 165
click at [281, 687] on button "No Products Tagged Tag products" at bounding box center [275, 689] width 14 height 14
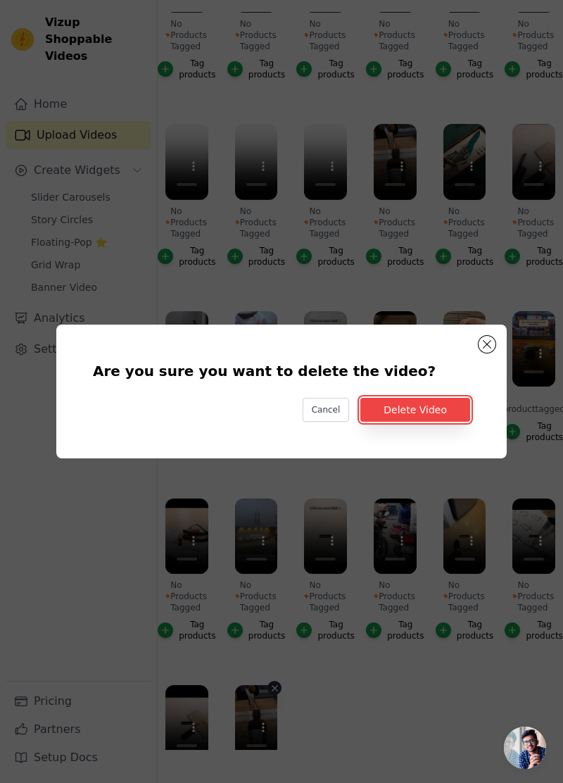
click at [469, 422] on button "Delete Video" at bounding box center [416, 410] width 110 height 24
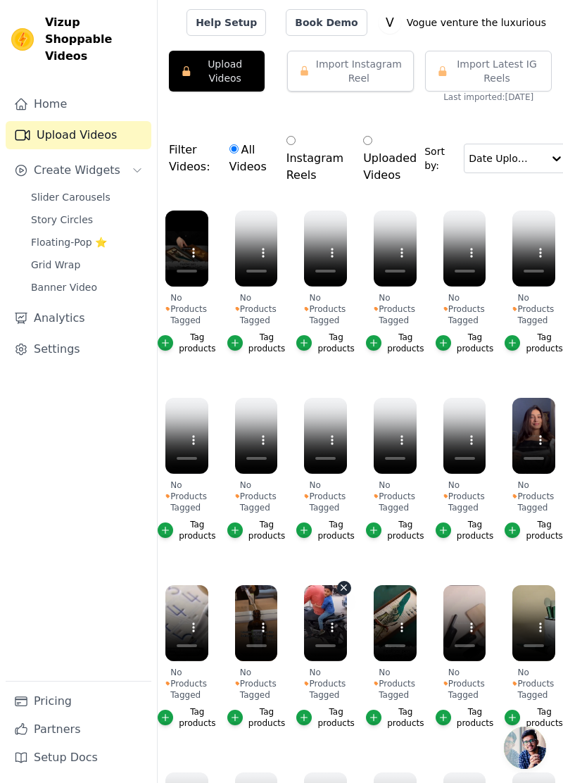
click at [344, 587] on icon "button" at bounding box center [345, 588] width 6 height 6
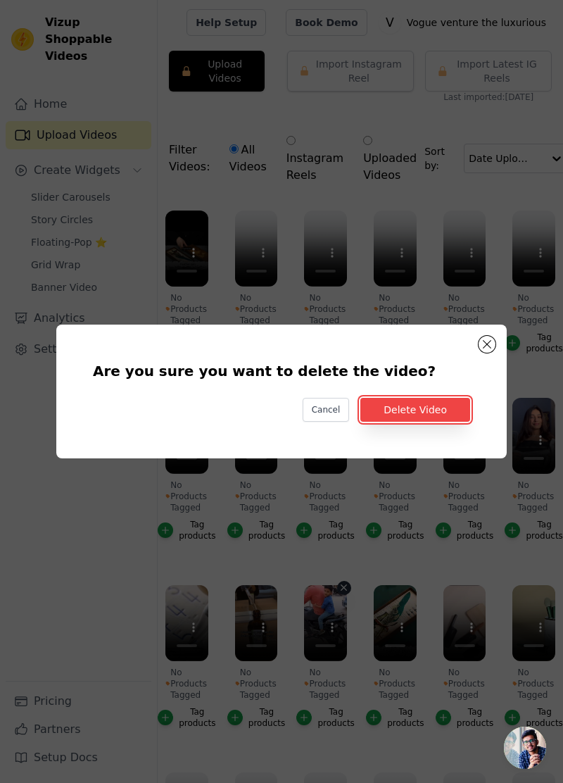
click at [468, 422] on button "Delete Video" at bounding box center [416, 410] width 110 height 24
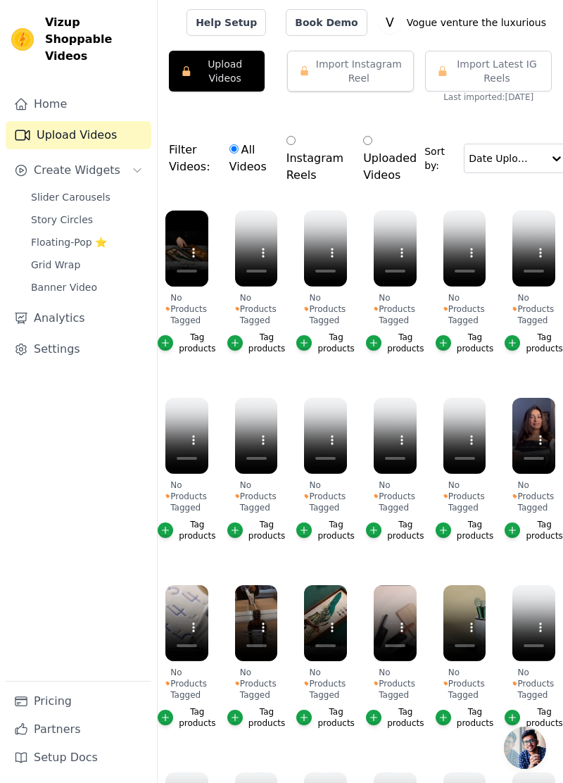
click at [86, 210] on link "Story Circles" at bounding box center [87, 220] width 129 height 20
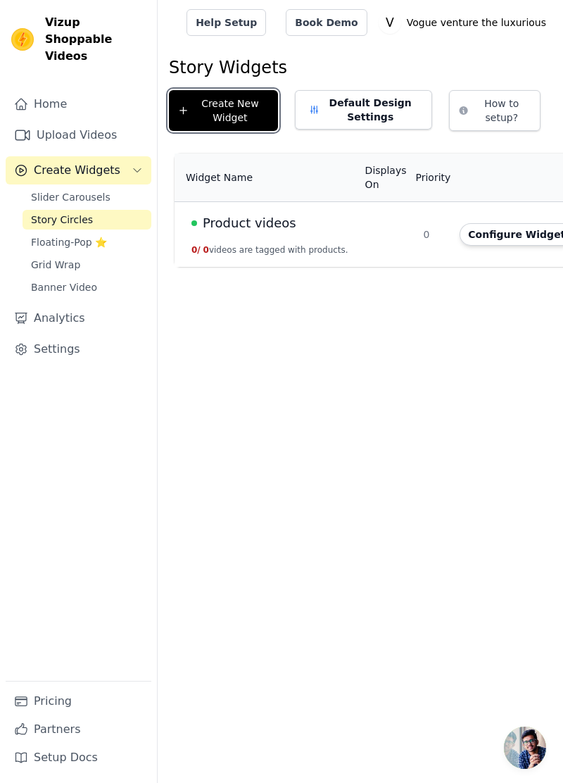
click at [243, 113] on button "Create New Widget" at bounding box center [223, 110] width 109 height 41
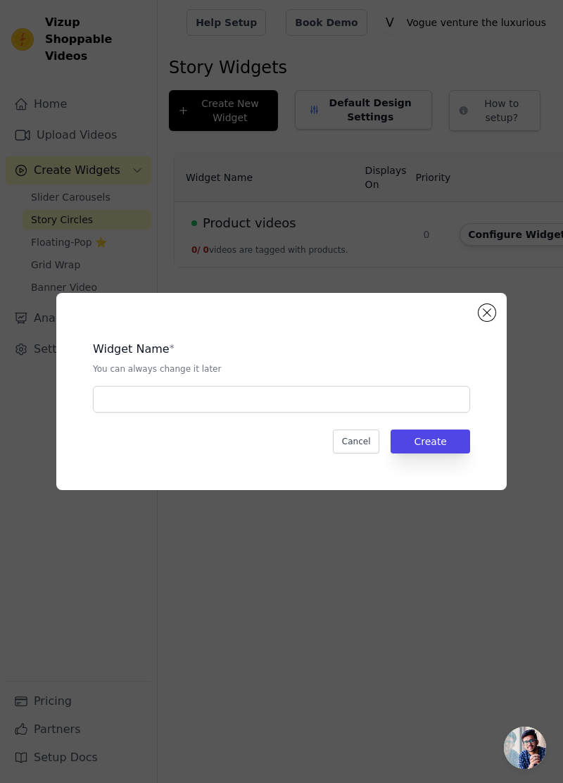
click at [17, 590] on div "Widget Name * You can always change it later Cancel Create" at bounding box center [281, 391] width 563 height 783
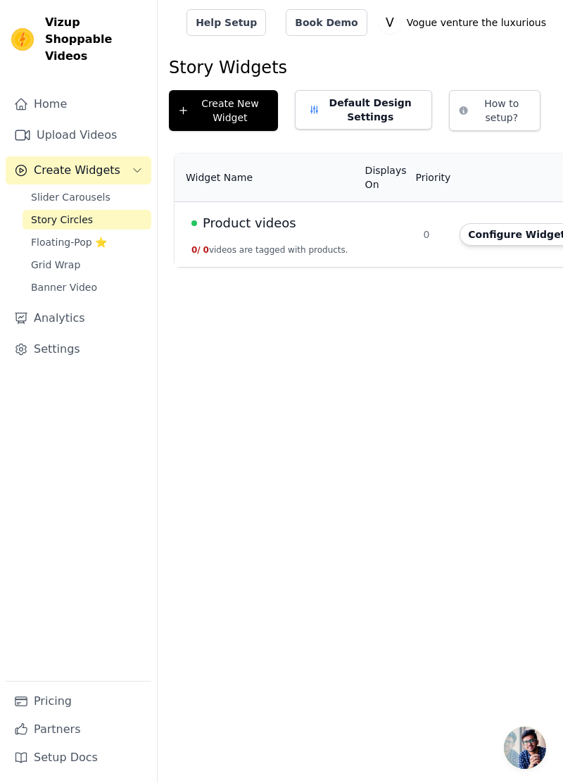
click at [115, 187] on link "Slider Carousels" at bounding box center [87, 197] width 129 height 20
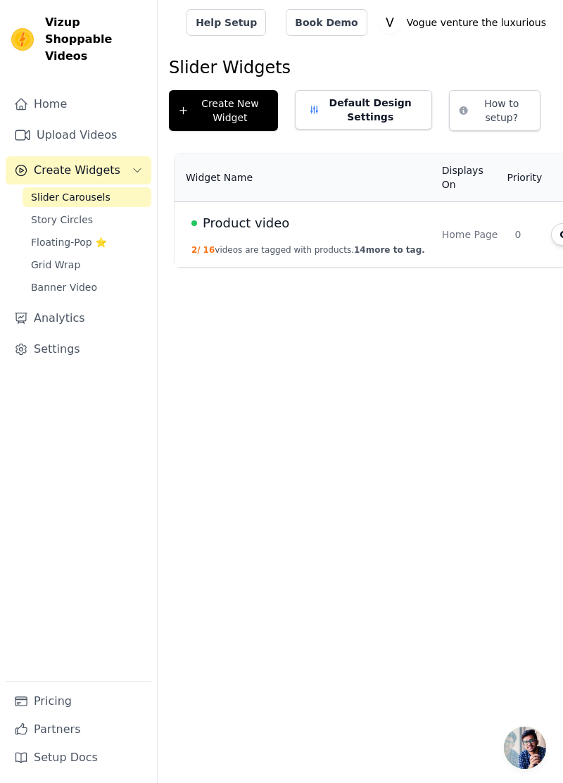
click at [101, 210] on link "Story Circles" at bounding box center [87, 220] width 129 height 20
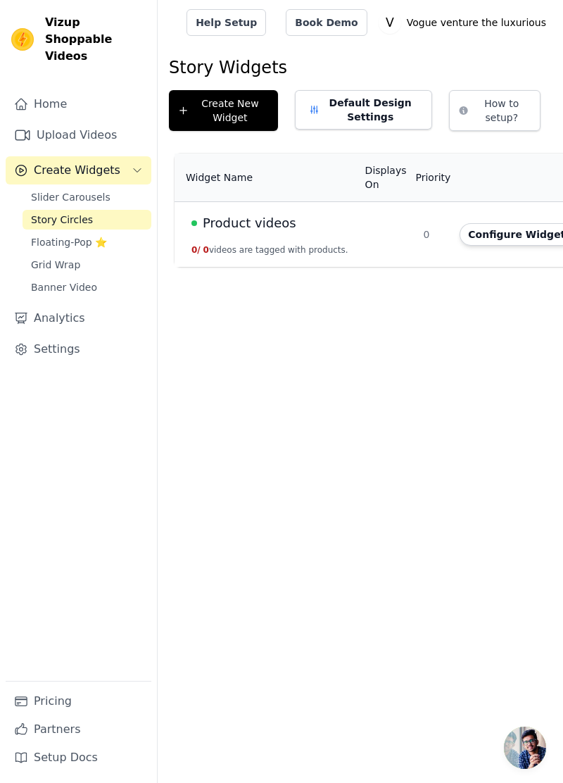
click at [478, 225] on button "Configure Widget" at bounding box center [517, 234] width 114 height 23
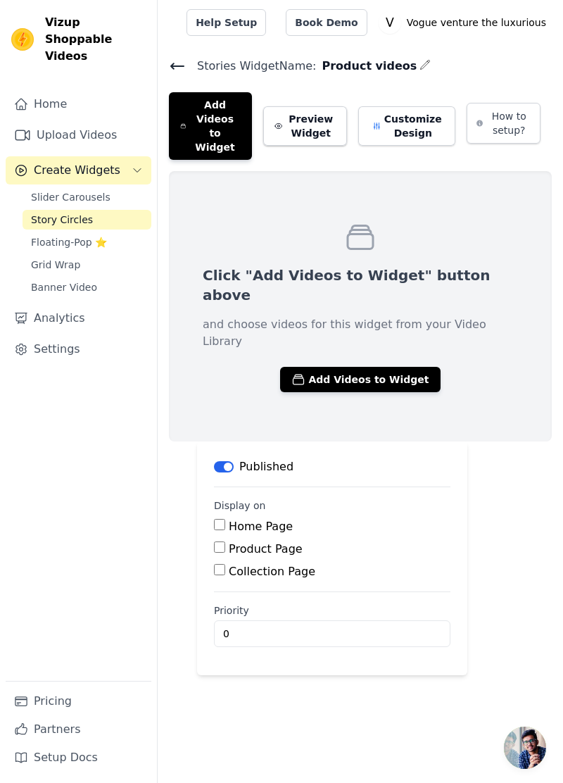
click at [76, 121] on link "Upload Videos" at bounding box center [79, 135] width 146 height 28
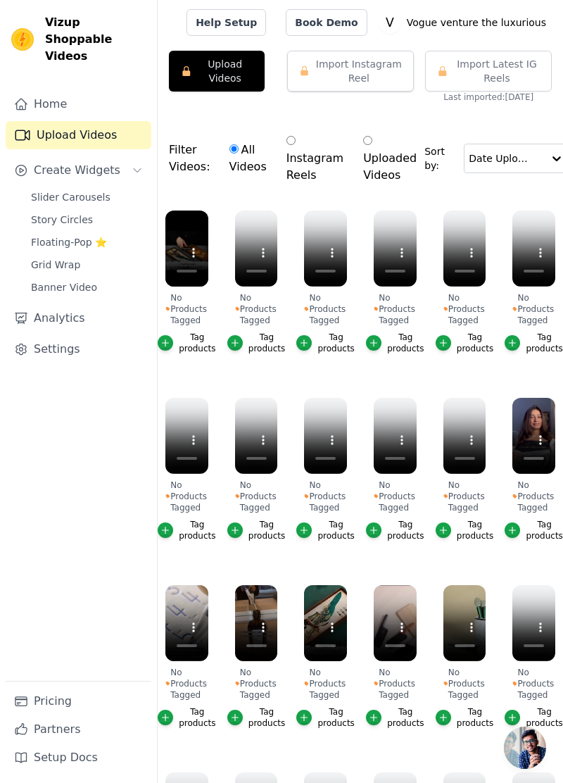
click at [268, 317] on div "No Products Tagged" at bounding box center [256, 309] width 43 height 34
click at [418, 208] on icon "button" at bounding box center [414, 213] width 11 height 11
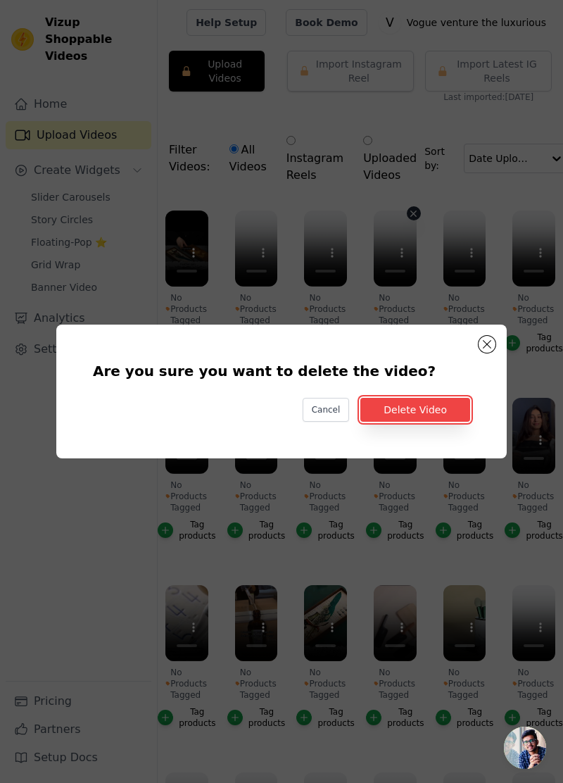
click at [449, 422] on button "Delete Video" at bounding box center [416, 410] width 110 height 24
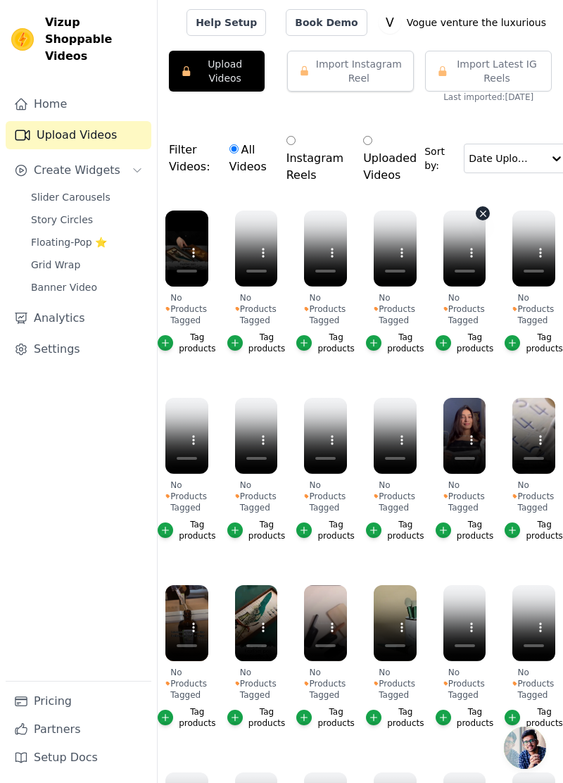
click at [488, 208] on icon "button" at bounding box center [483, 213] width 11 height 11
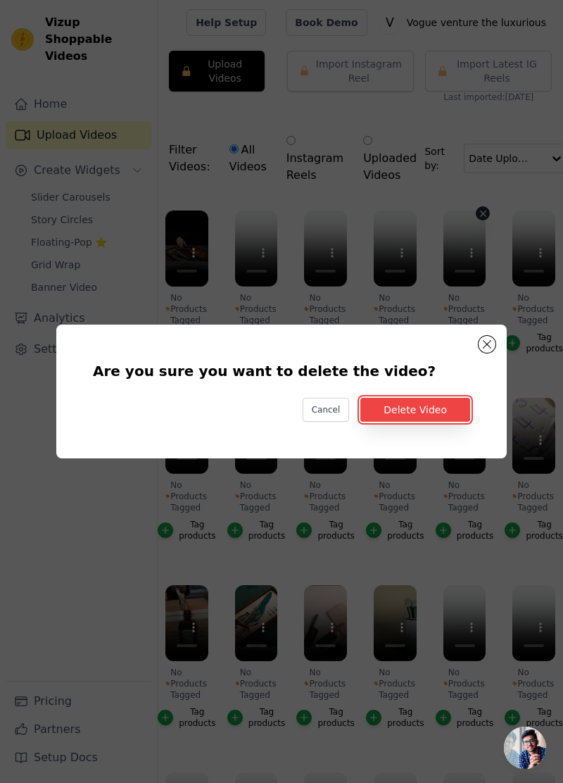
click at [444, 422] on button "Delete Video" at bounding box center [416, 410] width 110 height 24
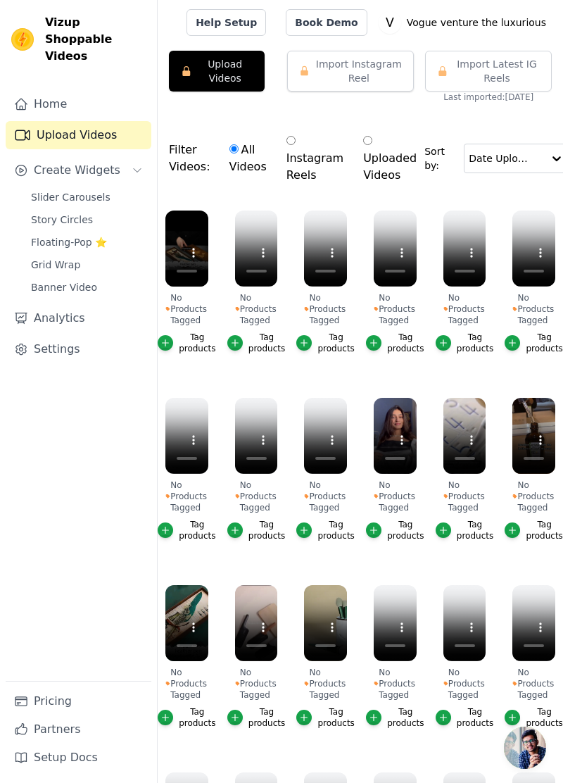
click at [309, 132] on label "Instagram Reels" at bounding box center [315, 158] width 58 height 52
click at [296, 136] on input "Instagram Reels" at bounding box center [291, 140] width 9 height 9
radio input "true"
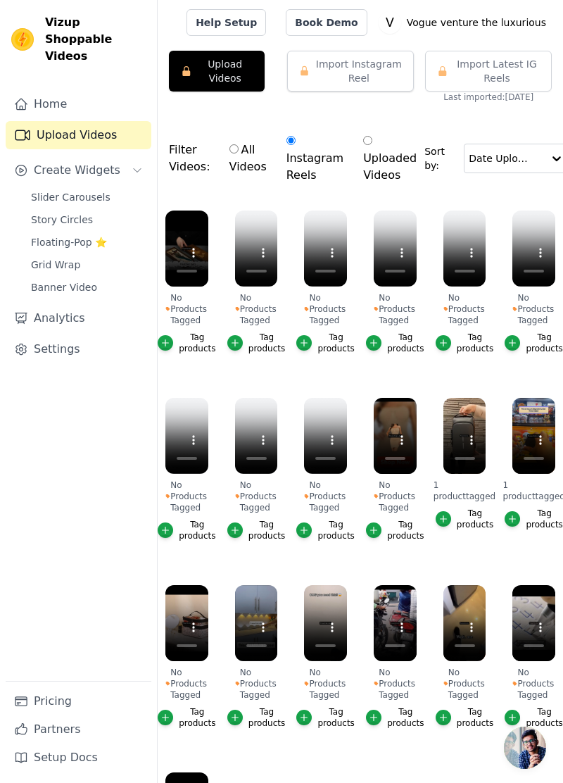
click at [373, 144] on label "Uploaded Videos" at bounding box center [390, 158] width 55 height 52
click at [373, 144] on input "Uploaded Videos" at bounding box center [367, 140] width 9 height 9
radio input "true"
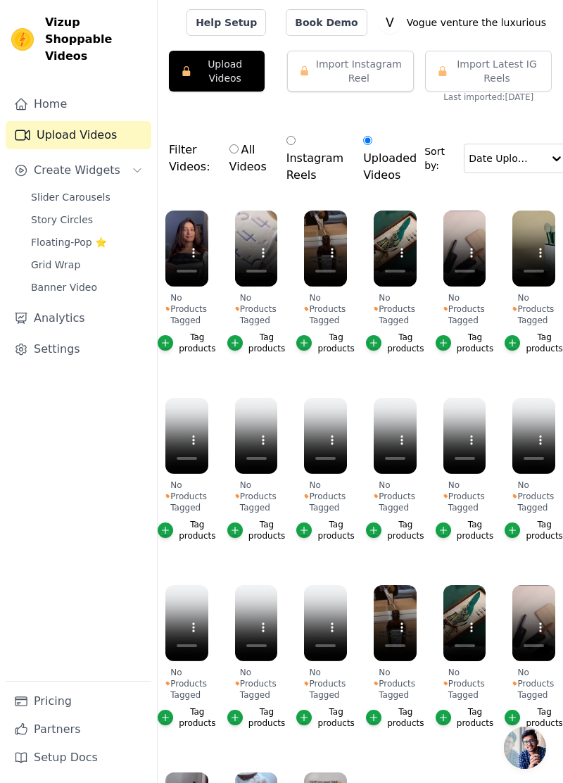
click at [256, 121] on div "Filter Videos: All Videos Instagram Reels Uploaded Videos Sort by: Date Uploaded" at bounding box center [361, 158] width 406 height 89
click at [289, 143] on input "Instagram Reels" at bounding box center [291, 140] width 9 height 9
radio input "true"
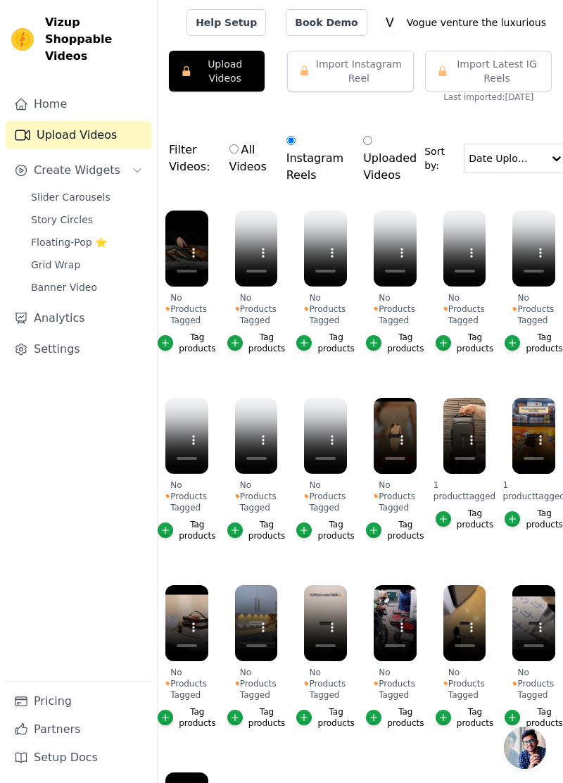
click at [230, 151] on input "All Videos" at bounding box center [234, 148] width 9 height 9
radio input "true"
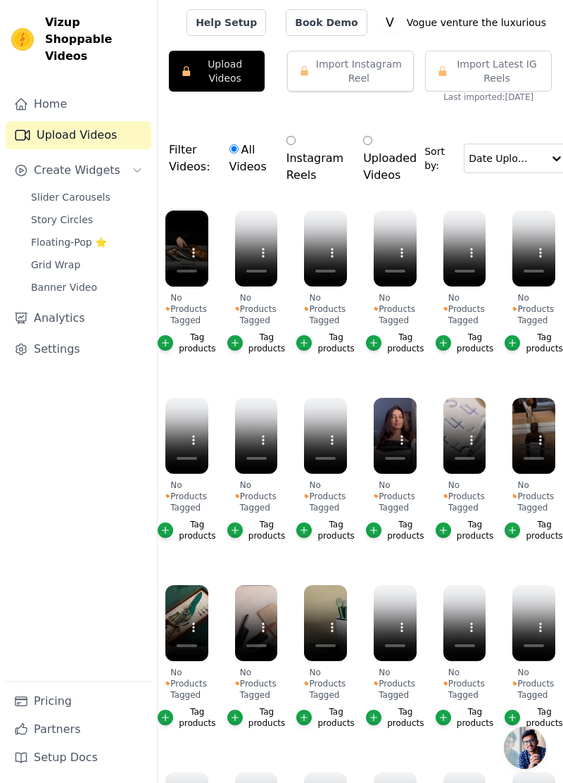
click at [347, 629] on label "No Products Tagged Tag products" at bounding box center [326, 660] width 44 height 151
click at [340, 591] on icon "button" at bounding box center [344, 587] width 11 height 11
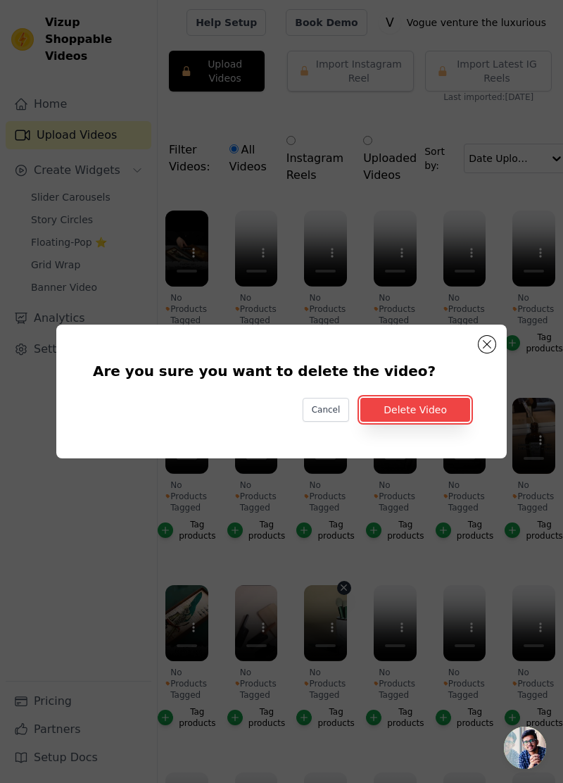
click at [464, 422] on button "Delete Video" at bounding box center [416, 410] width 110 height 24
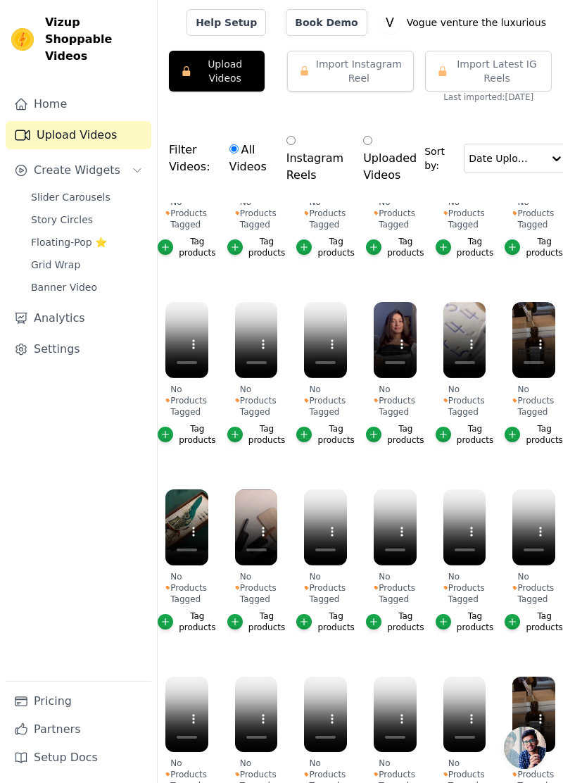
scroll to position [119, 0]
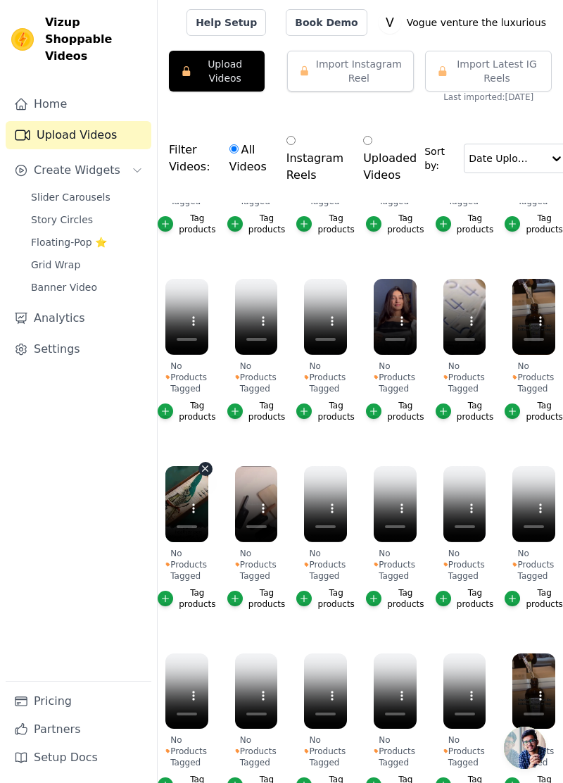
click at [203, 475] on button "No Products Tagged Tag products" at bounding box center [206, 469] width 14 height 14
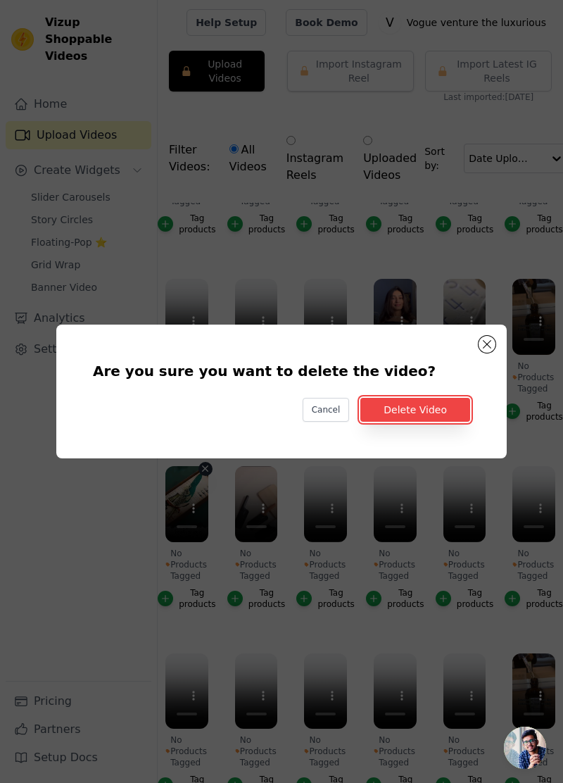
click at [437, 422] on button "Delete Video" at bounding box center [416, 410] width 110 height 24
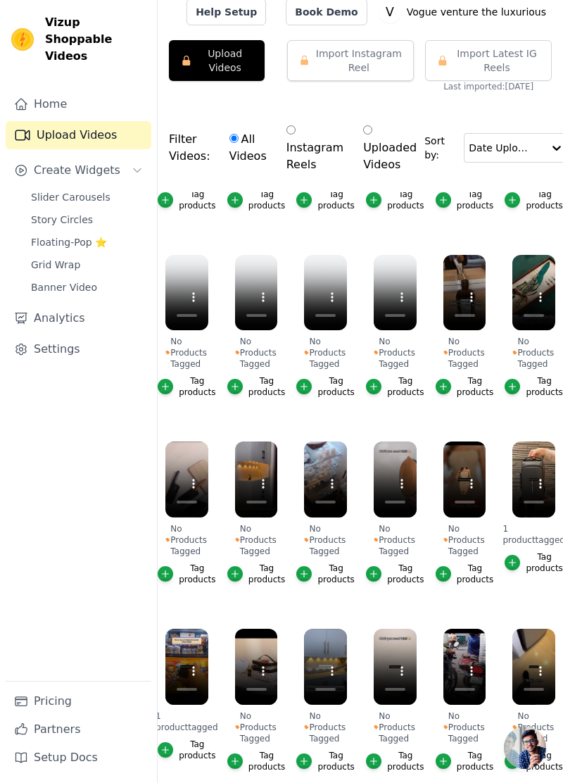
scroll to position [190, 0]
